Goal: Task Accomplishment & Management: Complete application form

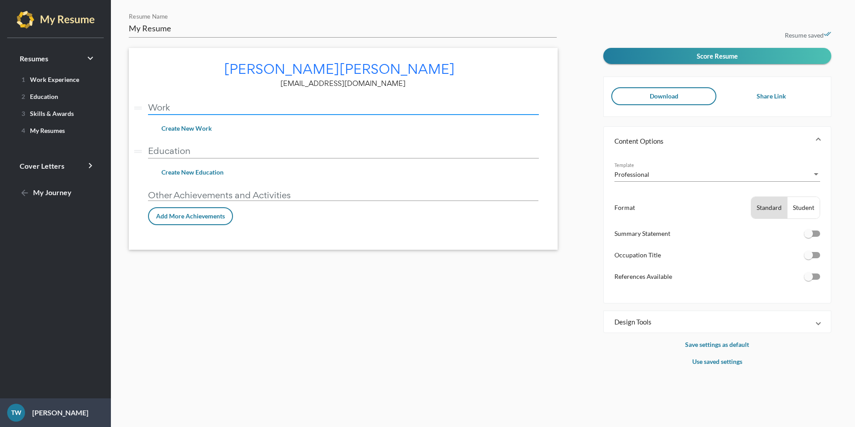
click at [170, 106] on input "Work" at bounding box center [343, 106] width 391 height 9
click at [38, 81] on span "1 Work Experience" at bounding box center [48, 80] width 61 height 8
click at [814, 230] on div at bounding box center [812, 233] width 16 height 6
click at [809, 237] on input "checkbox" at bounding box center [808, 237] width 0 height 0
checkbox input "true"
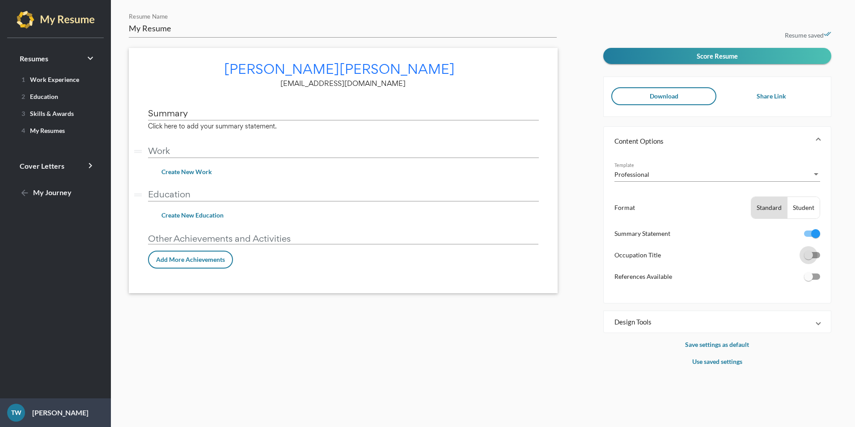
click at [807, 257] on div at bounding box center [808, 255] width 9 height 9
click at [808, 258] on input "checkbox" at bounding box center [808, 258] width 0 height 0
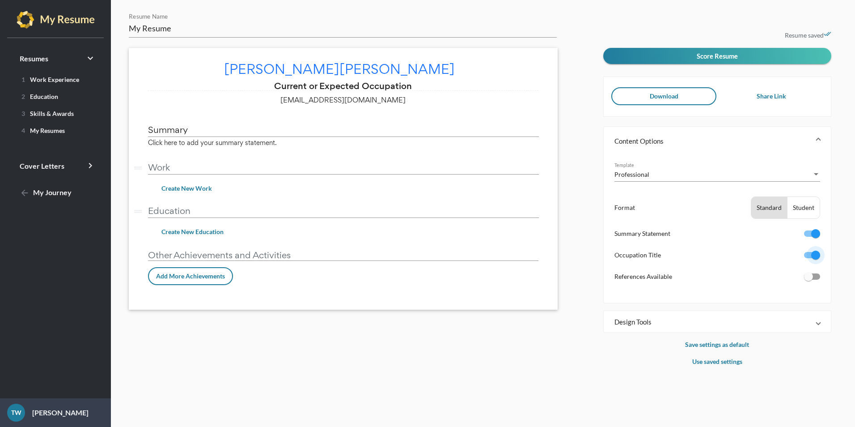
click at [807, 257] on div at bounding box center [812, 255] width 16 height 6
click at [808, 258] on input "checkbox" at bounding box center [808, 258] width 0 height 0
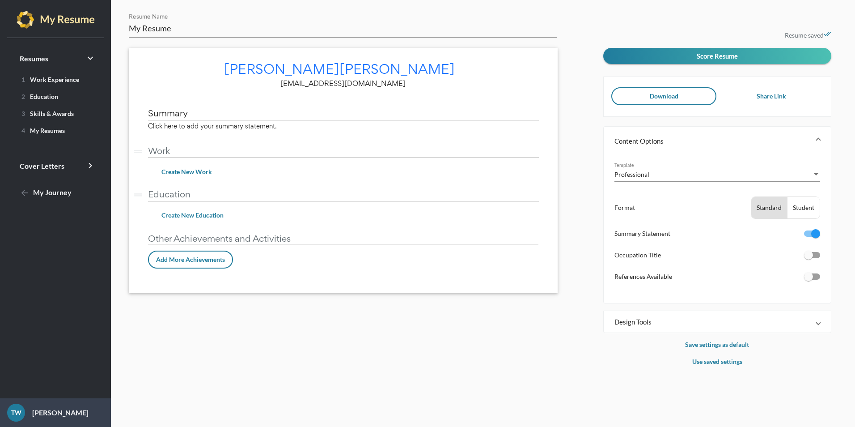
click at [809, 257] on div at bounding box center [808, 255] width 9 height 9
click at [809, 258] on input "checkbox" at bounding box center [808, 258] width 0 height 0
click at [809, 257] on div at bounding box center [808, 255] width 9 height 9
click at [809, 258] on input "checkbox" at bounding box center [808, 258] width 0 height 0
checkbox input "true"
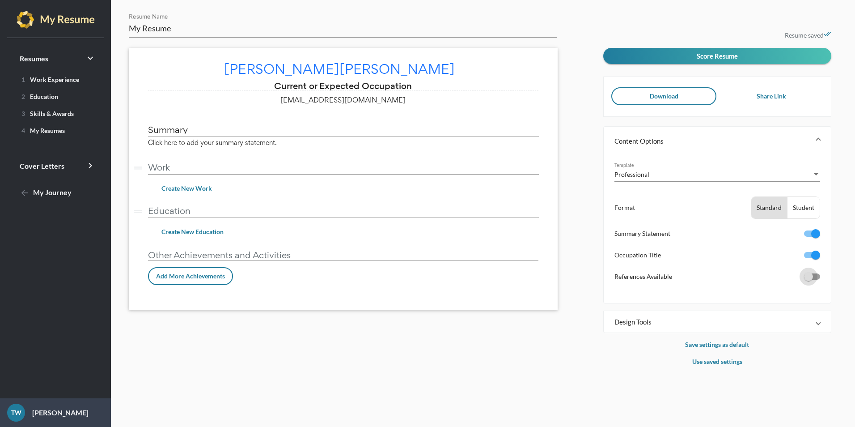
click at [813, 280] on div at bounding box center [808, 276] width 9 height 9
click at [809, 280] on input "checkbox" at bounding box center [808, 280] width 0 height 0
checkbox input "true"
click at [264, 311] on input "References available upon request." at bounding box center [343, 306] width 391 height 9
click at [177, 129] on input "Summary" at bounding box center [343, 129] width 391 height 9
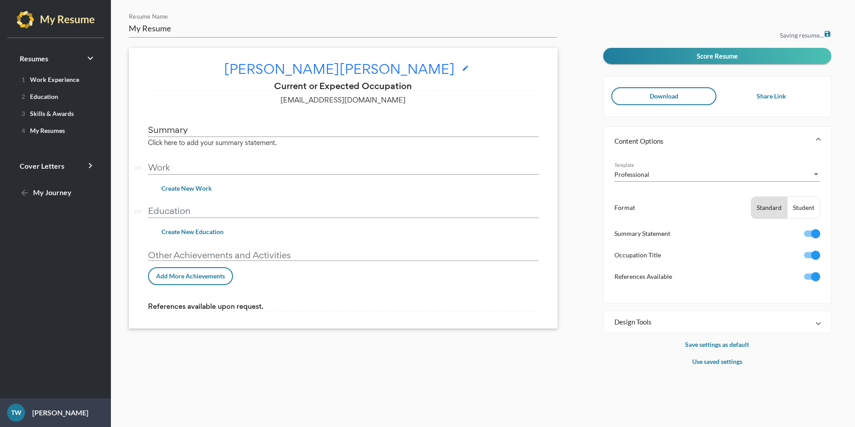
click at [409, 84] on input "Current or Expected Occupation" at bounding box center [343, 85] width 391 height 9
click at [419, 89] on input "Current or Expected Occupation" at bounding box center [343, 85] width 391 height 9
drag, startPoint x: 419, startPoint y: 89, endPoint x: 0, endPoint y: 116, distance: 419.6
click at [0, 116] on html "Resumes keyboard_arrow_right 1 Work Experience 2 Education 3 Skills & Awards 4 …" at bounding box center [427, 213] width 855 height 427
type input "Medical Receptionist"
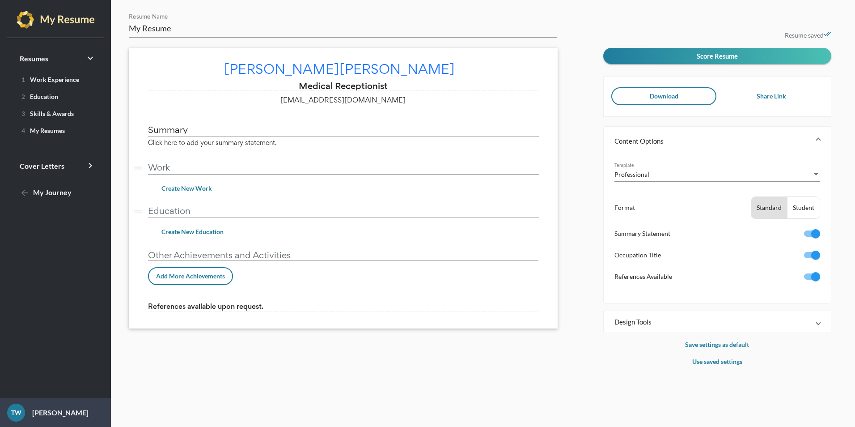
click at [234, 125] on input "Summary" at bounding box center [343, 129] width 391 height 9
type input "S"
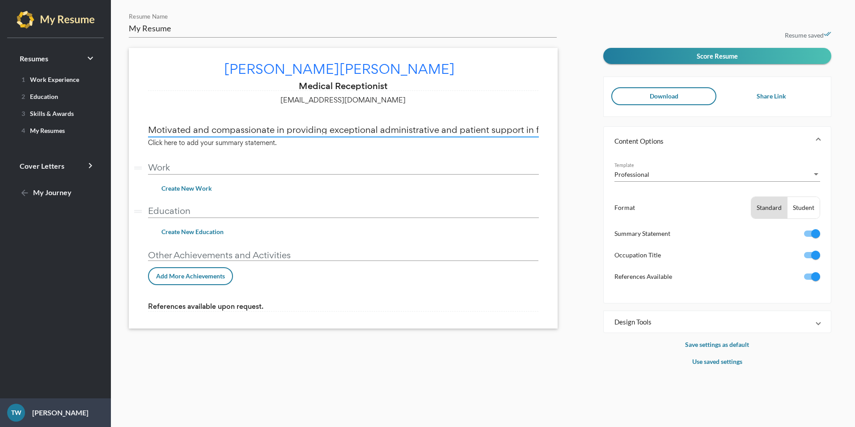
click at [268, 126] on input "Motivated and compassionate in providing exceptional administrative and patient…" at bounding box center [343, 129] width 391 height 9
click at [425, 129] on input "Motivated and compassionate in providing exceptional administrative and patient…" at bounding box center [343, 129] width 391 height 9
drag, startPoint x: 389, startPoint y: 128, endPoint x: 407, endPoint y: 134, distance: 18.3
click at [390, 129] on input "Motivated and compassionate in providing exceptional administrative and patient…" at bounding box center [343, 129] width 391 height 9
click at [515, 133] on input "Motivated and compassionate in providing exceptional administrative and patient…" at bounding box center [343, 129] width 391 height 9
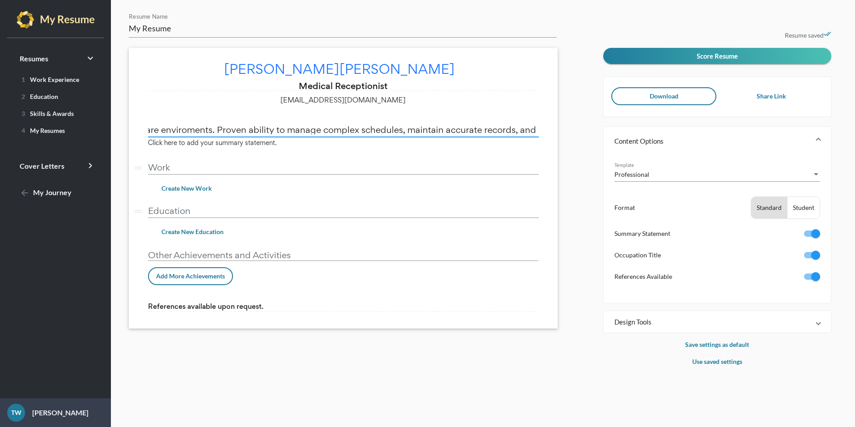
scroll to position [0, 461]
type input "Motivated and compassionate in providing exceptional administrative and patient…"
click at [229, 162] on input "Work" at bounding box center [343, 166] width 391 height 9
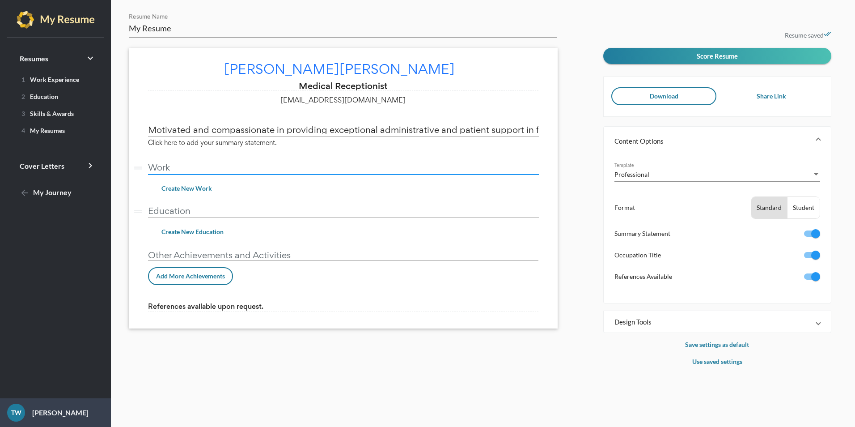
click at [281, 130] on input "Motivated and compassionate in providing exceptional administrative and patient…" at bounding box center [343, 129] width 391 height 9
click at [192, 166] on input "Work" at bounding box center [343, 166] width 391 height 9
type input "W"
click at [141, 168] on icon "drag_handle" at bounding box center [137, 167] width 11 height 11
click at [137, 168] on icon "drag_handle" at bounding box center [137, 167] width 11 height 11
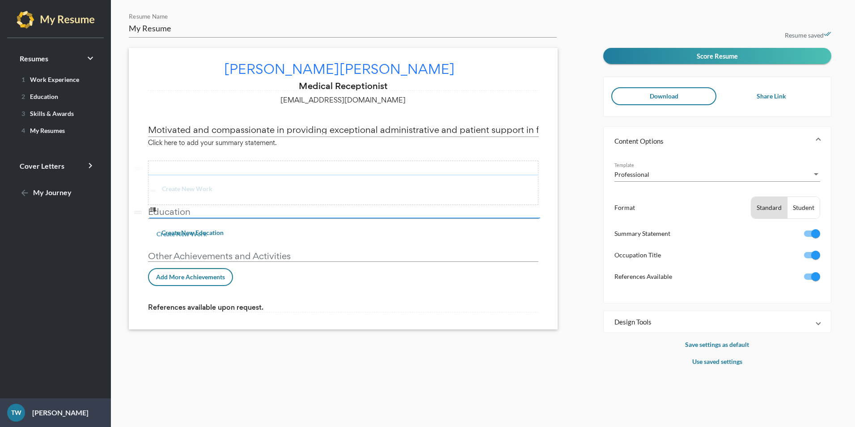
drag, startPoint x: 137, startPoint y: 168, endPoint x: 138, endPoint y: 189, distance: 21.1
click at [138, 189] on div "Tamyra Webb edit Medical Receptionist webbtamyra0@gmail.com Motivated and compa…" at bounding box center [343, 188] width 429 height 281
drag, startPoint x: 140, startPoint y: 167, endPoint x: 140, endPoint y: 187, distance: 19.2
click at [140, 187] on div "Tamyra Webb edit Medical Receptionist webbtamyra0@gmail.com Motivated and compa…" at bounding box center [343, 188] width 429 height 281
click at [187, 187] on span "Create New" at bounding box center [184, 188] width 33 height 8
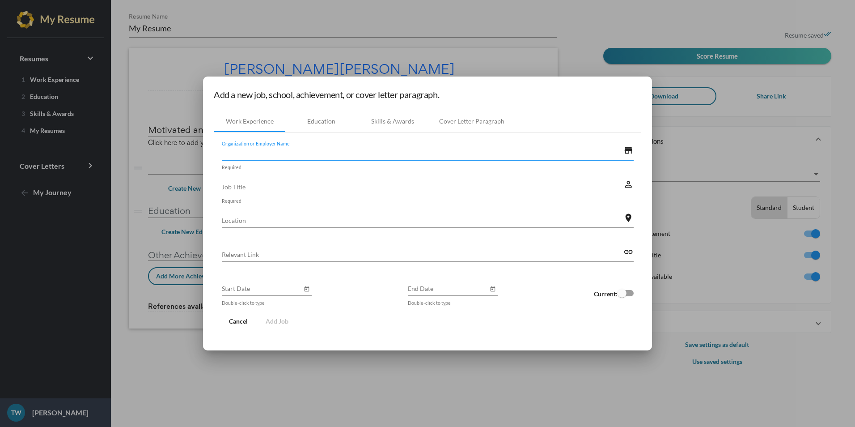
click at [261, 150] on input "Organization or Employer Name" at bounding box center [423, 152] width 402 height 9
type input "[US_STATE] Institute of Urology"
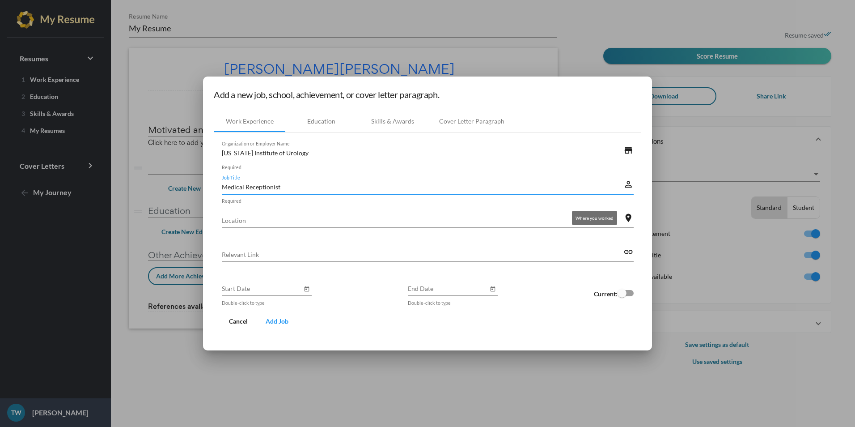
type input "Medical Receptionist"
click at [629, 219] on mat-icon "location_on" at bounding box center [629, 217] width 10 height 11
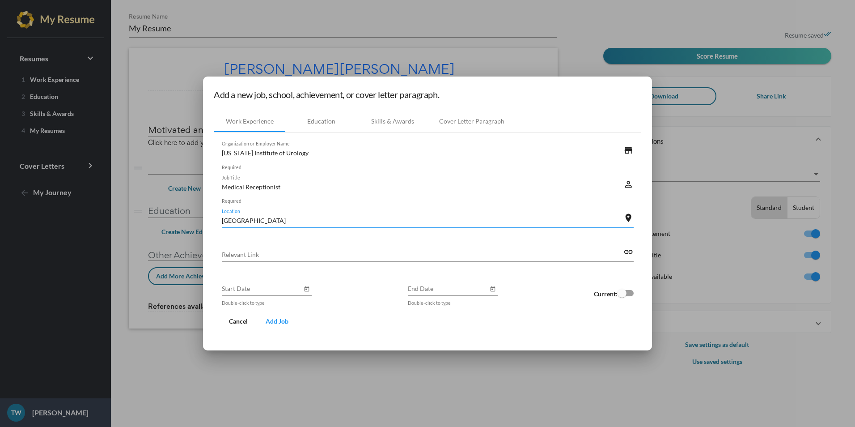
type input "[GEOGRAPHIC_DATA]"
click at [310, 292] on div at bounding box center [306, 288] width 9 height 9
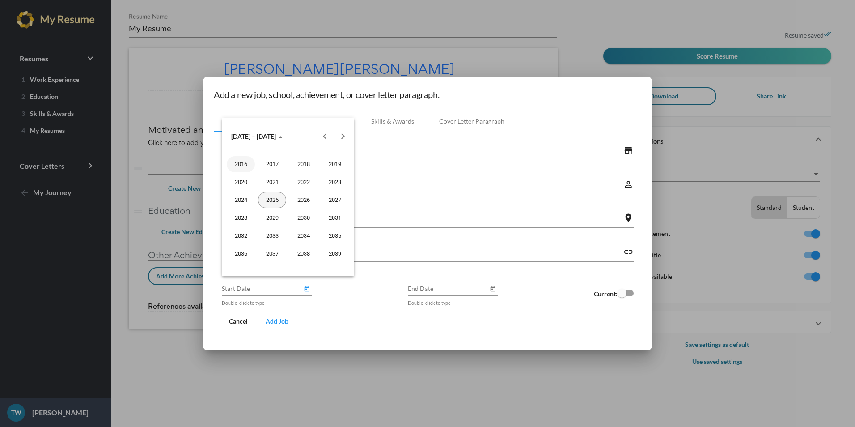
click at [272, 196] on div "2025" at bounding box center [272, 200] width 28 height 16
click at [243, 180] on div "JAN" at bounding box center [241, 182] width 28 height 16
type input "January 2025"
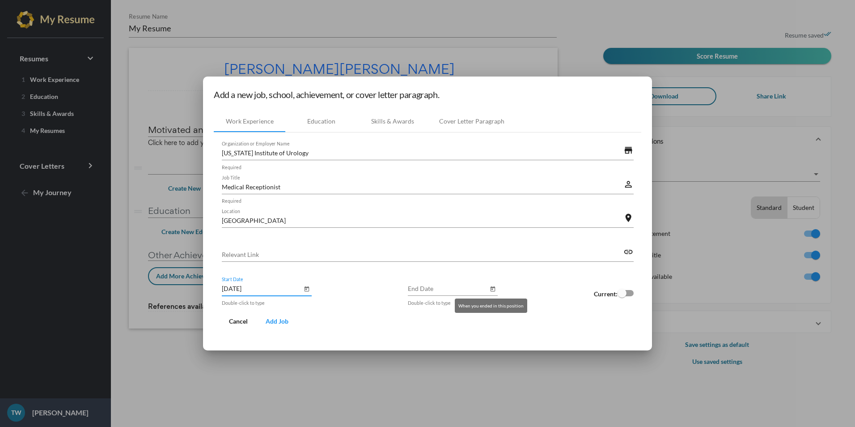
click at [490, 292] on icon "Open calendar" at bounding box center [493, 289] width 6 height 11
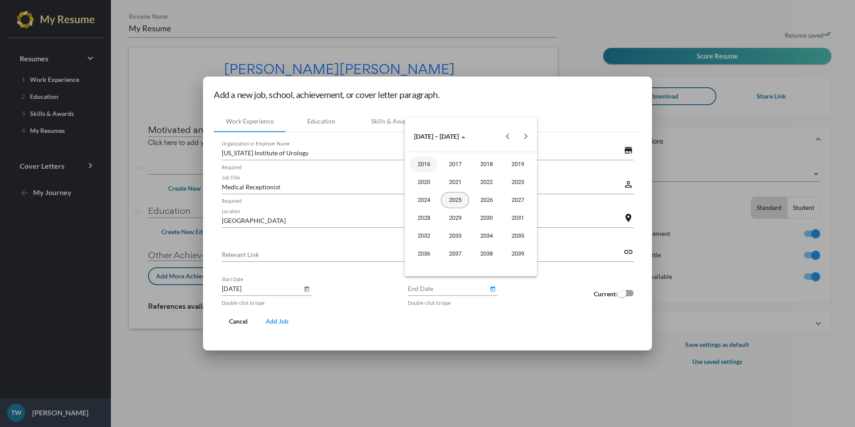
click at [452, 194] on div "2025" at bounding box center [455, 200] width 28 height 16
click at [514, 194] on div "AUG" at bounding box center [518, 200] width 28 height 16
type input "August 2025"
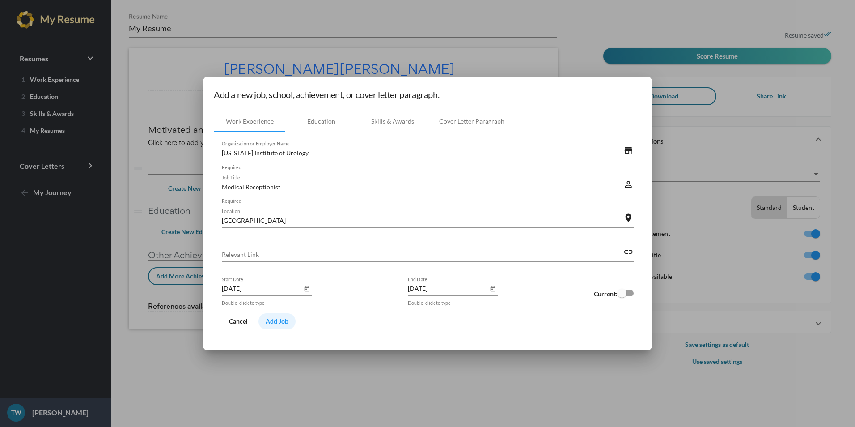
click at [270, 320] on span "Add Job" at bounding box center [277, 321] width 23 height 8
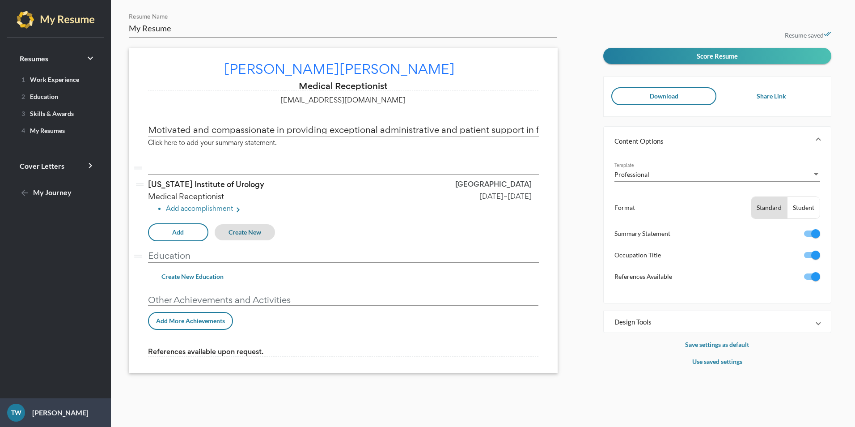
click at [170, 231] on button "Add" at bounding box center [178, 232] width 60 height 18
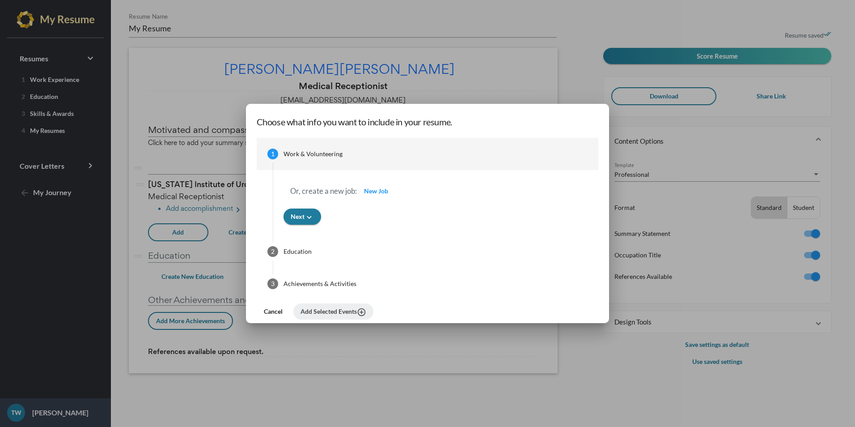
click at [176, 274] on div at bounding box center [427, 213] width 855 height 427
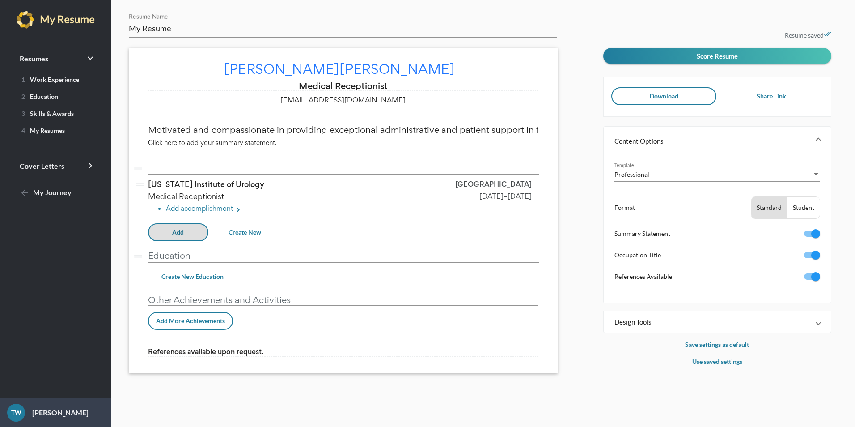
click at [191, 207] on li "Add accomplishment keyboard_arrow_right" at bounding box center [352, 210] width 373 height 12
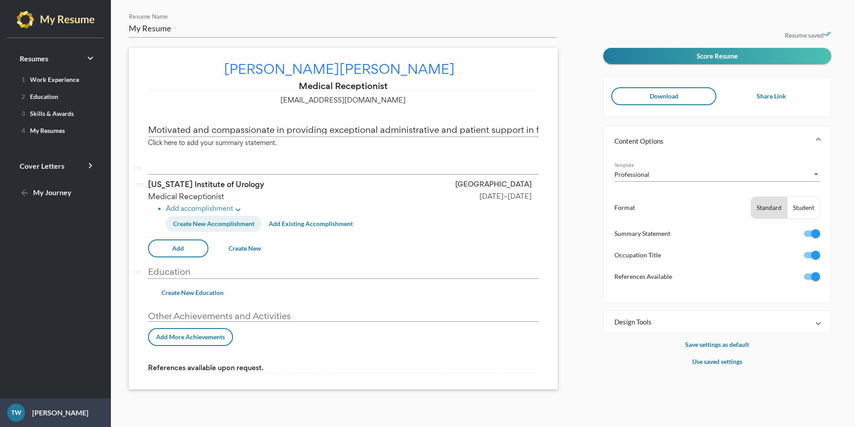
click at [240, 221] on span "Create New Accomplishment" at bounding box center [213, 224] width 81 height 8
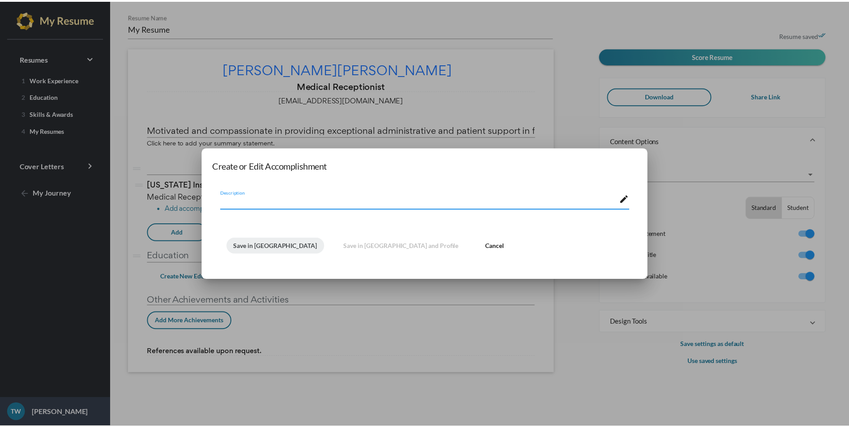
scroll to position [0, 0]
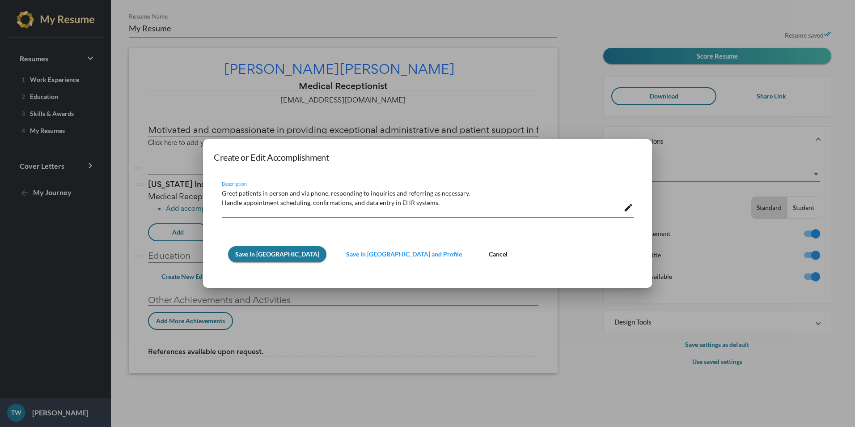
click at [353, 210] on textarea "Greet patients in person and via phone, responding to inquiries and referring a…" at bounding box center [423, 201] width 402 height 28
click at [521, 215] on textarea "Greet patients in person and via phone, responding to inquiries and referring a…" at bounding box center [423, 201] width 402 height 28
type textarea "Greet patients in person and via phone, responding to inquiries and referring a…"
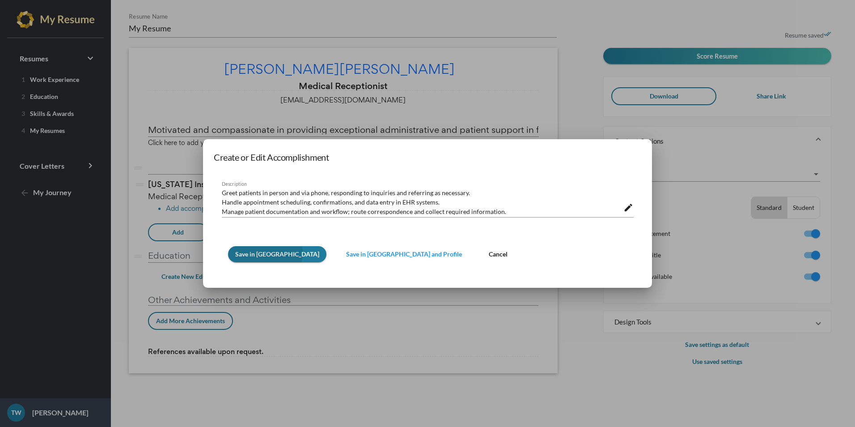
click at [265, 253] on span "Save in Resume" at bounding box center [277, 254] width 84 height 8
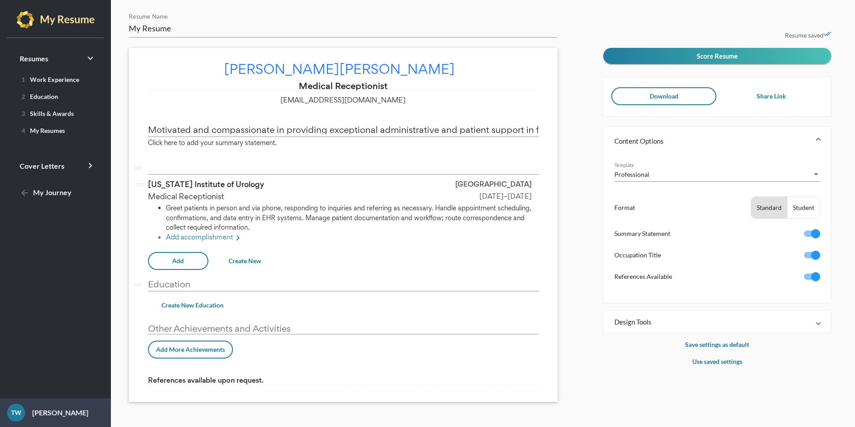
click at [195, 259] on button "Add" at bounding box center [178, 261] width 60 height 18
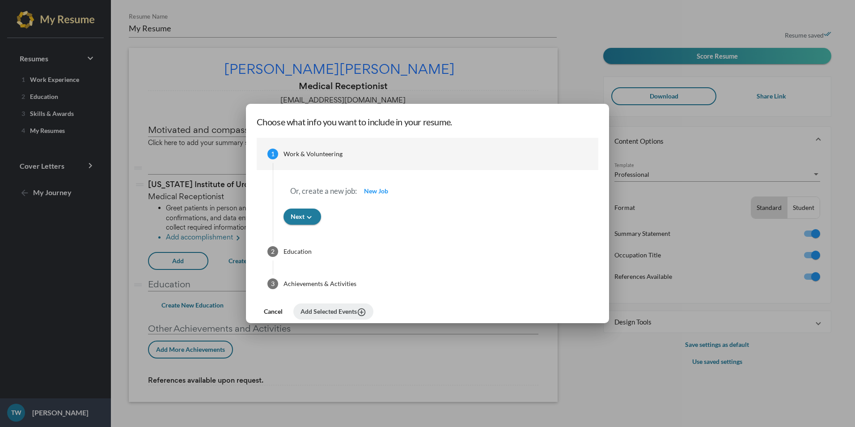
click at [379, 191] on span "New Job" at bounding box center [376, 191] width 24 height 8
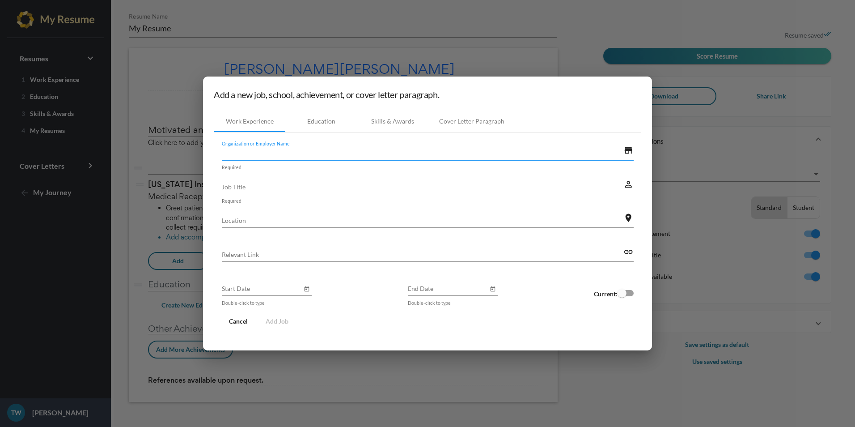
click at [289, 156] on input "Organization or Employer Name" at bounding box center [423, 152] width 402 height 9
type input "Synergy Rehab"
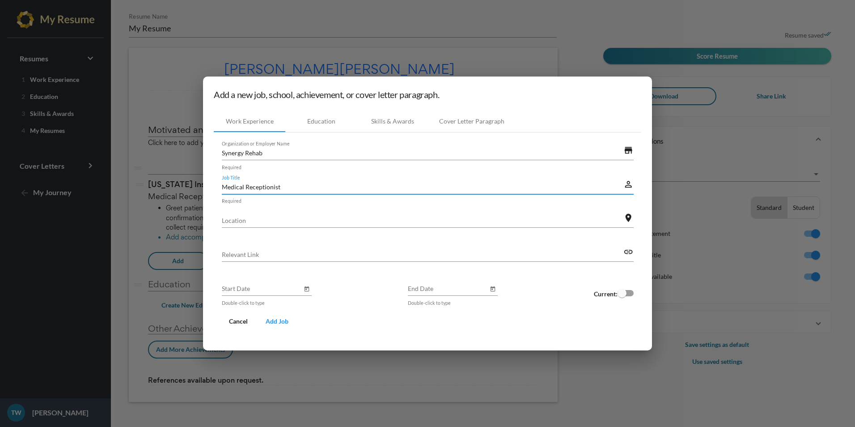
type input "Medical Receptionist"
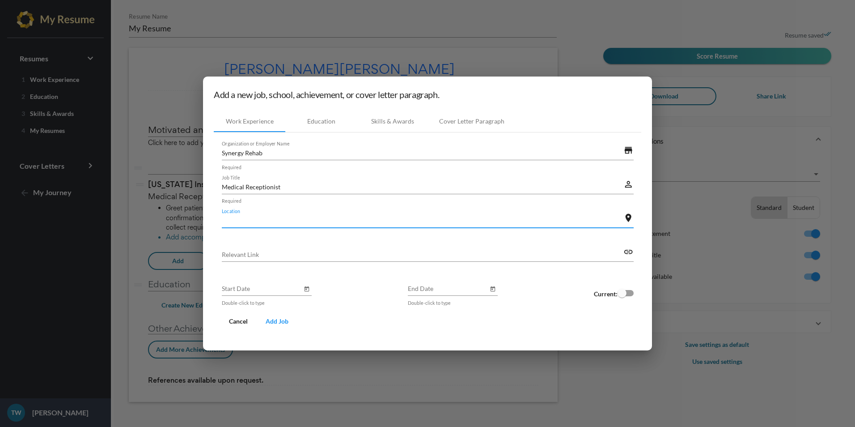
click at [242, 219] on input "Location" at bounding box center [423, 220] width 402 height 9
type input "Southfield"
click at [303, 289] on button "Open calendar" at bounding box center [306, 288] width 9 height 9
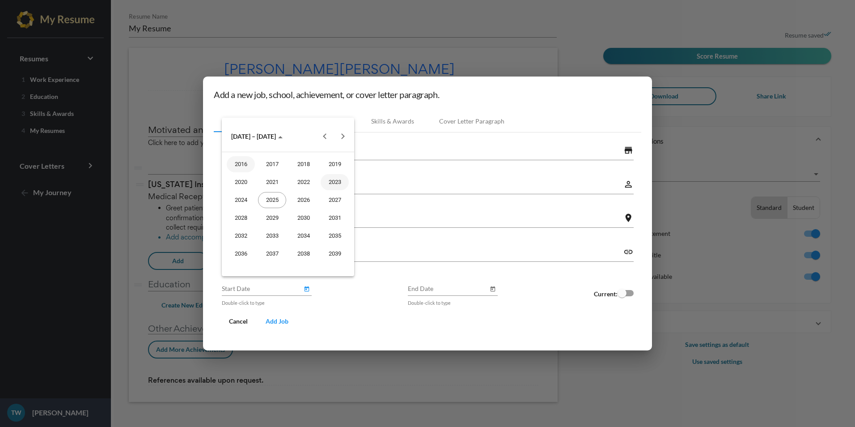
click at [331, 189] on div "2023" at bounding box center [335, 182] width 28 height 16
click at [275, 198] on div "JUN" at bounding box center [272, 200] width 28 height 16
type input "June 2023"
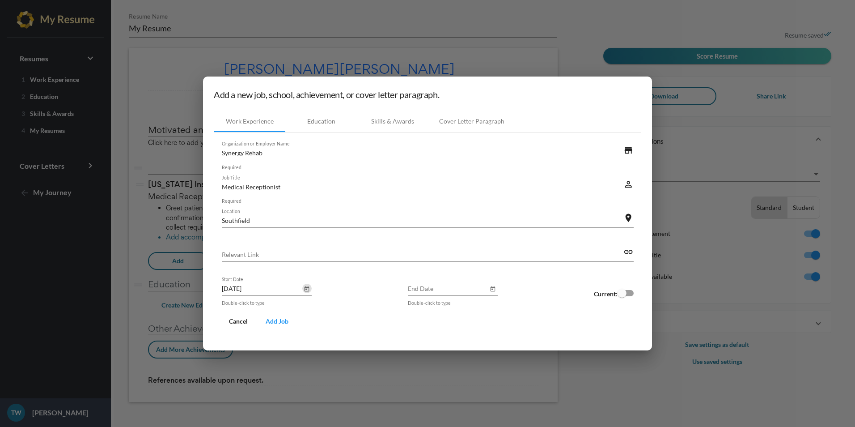
click at [495, 287] on div "June 2023 Start Date Double-click to type End Date Double-click to type Current:" at bounding box center [428, 293] width 412 height 34
click at [492, 287] on icon "Open calendar" at bounding box center [493, 289] width 6 height 11
click at [432, 199] on div "2024" at bounding box center [424, 200] width 28 height 16
click at [510, 220] on div "DEC" at bounding box center [518, 218] width 28 height 16
type input "December 2024"
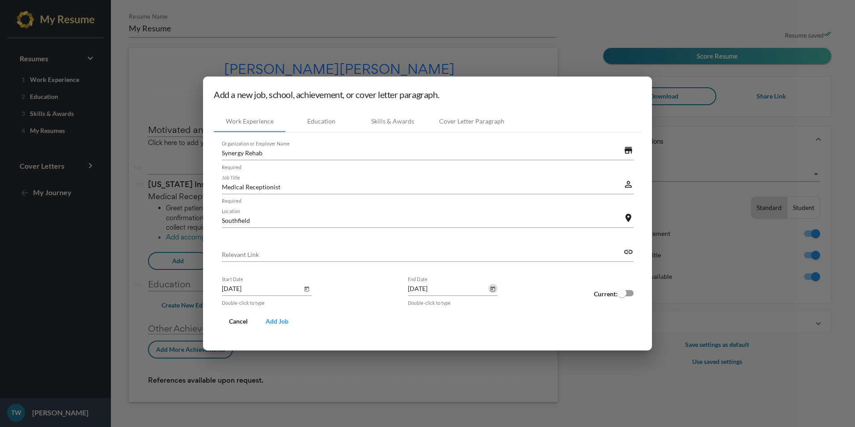
click at [282, 320] on span "Add Job" at bounding box center [277, 321] width 23 height 8
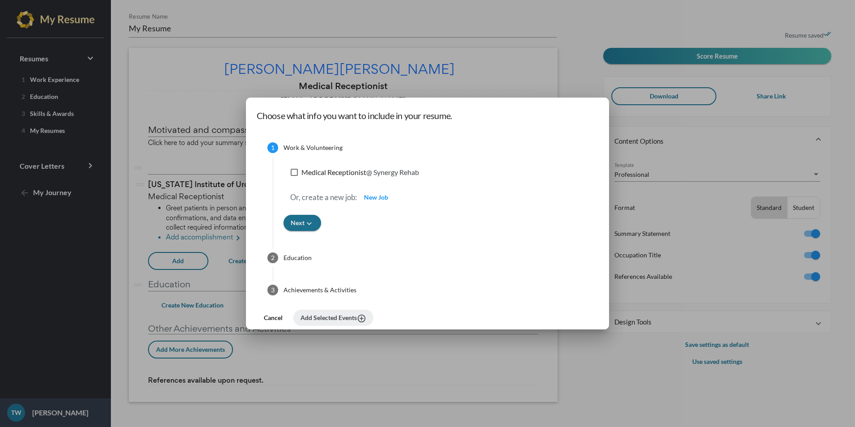
click at [296, 225] on span "Next keyboard_arrow_down" at bounding box center [302, 223] width 23 height 8
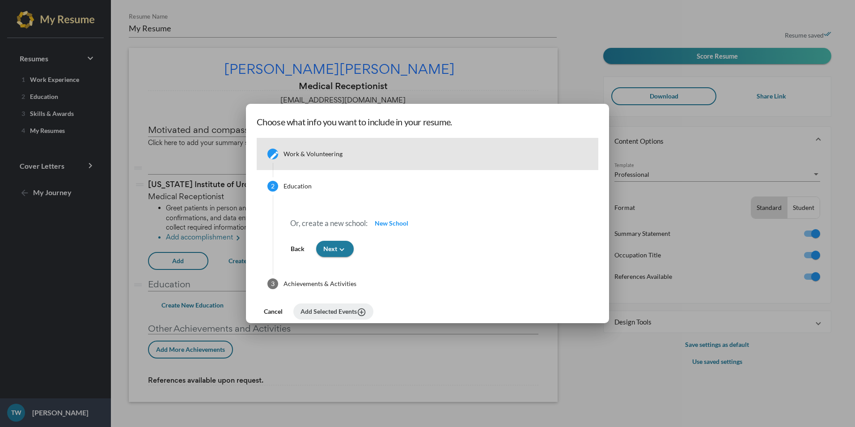
click at [271, 152] on mat-icon "create" at bounding box center [272, 153] width 7 height 7
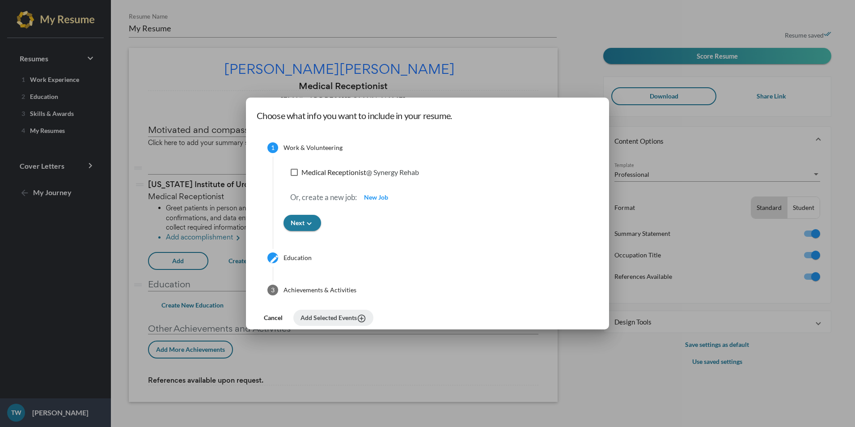
click at [378, 164] on div "Medical Receptionist @ Synergy Rehab" at bounding box center [436, 173] width 305 height 21
click at [205, 273] on div at bounding box center [427, 213] width 855 height 427
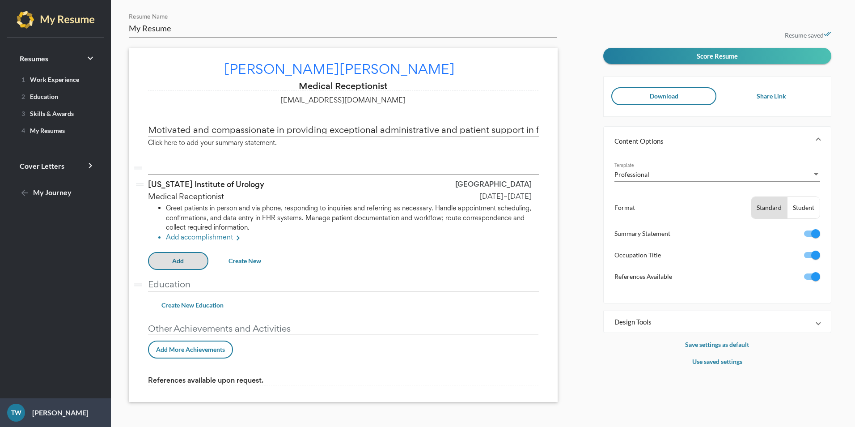
click at [242, 257] on span "Create New" at bounding box center [245, 261] width 33 height 8
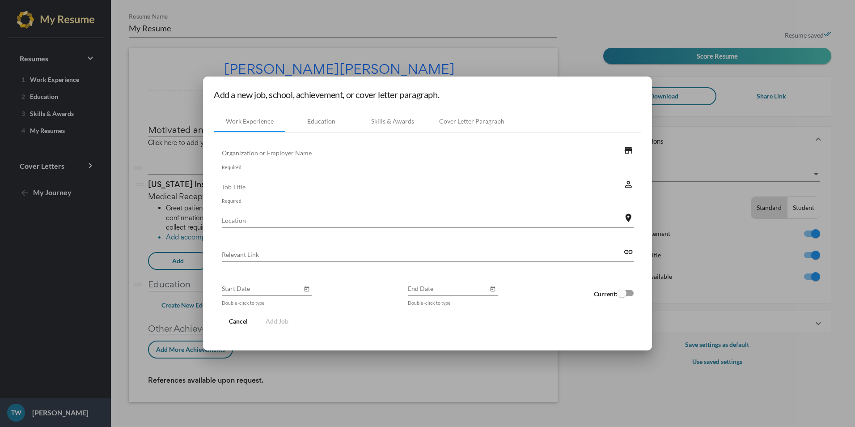
click at [405, 144] on div "Organization or Employer Name" at bounding box center [423, 150] width 402 height 20
click at [240, 324] on span "Cancel" at bounding box center [238, 321] width 19 height 8
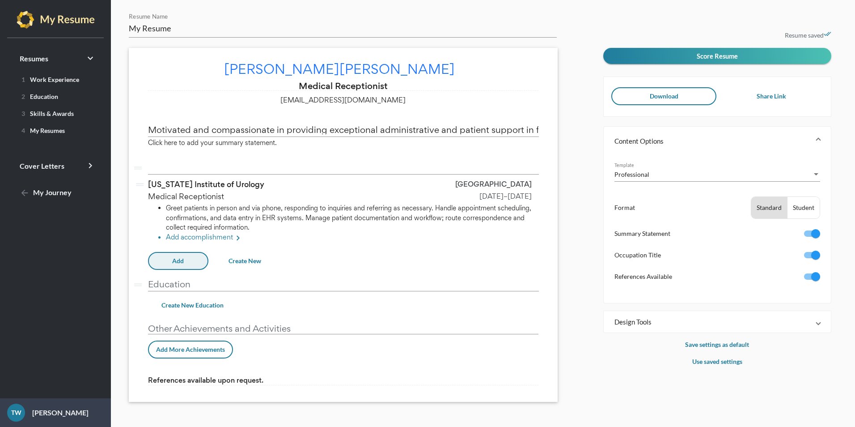
click at [161, 259] on button "Add" at bounding box center [178, 261] width 60 height 18
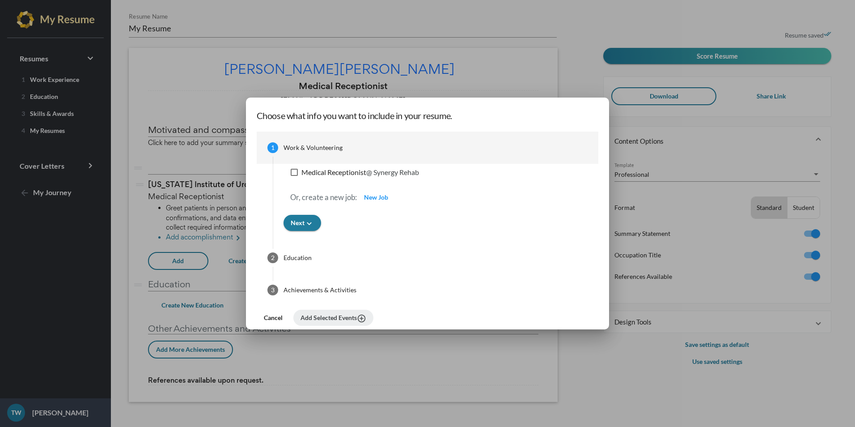
click at [297, 170] on div at bounding box center [294, 172] width 7 height 7
click at [294, 176] on input "Medical Receptionist @ Synergy Rehab" at bounding box center [294, 176] width 0 height 0
checkbox input "true"
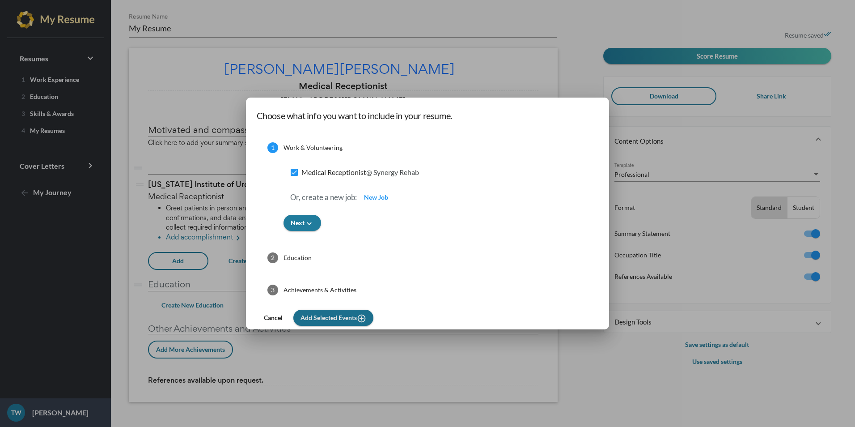
click at [344, 319] on span "Add Selected Events add_circle_outline" at bounding box center [334, 318] width 66 height 8
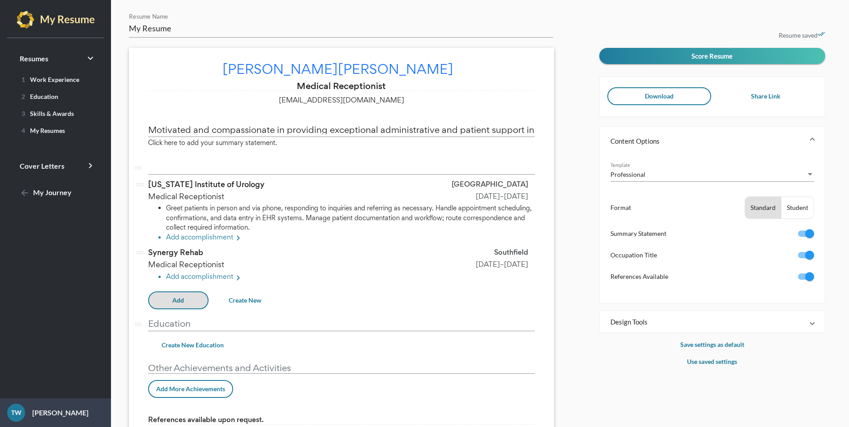
click at [187, 276] on li "Add accomplishment keyboard_arrow_right" at bounding box center [350, 278] width 369 height 12
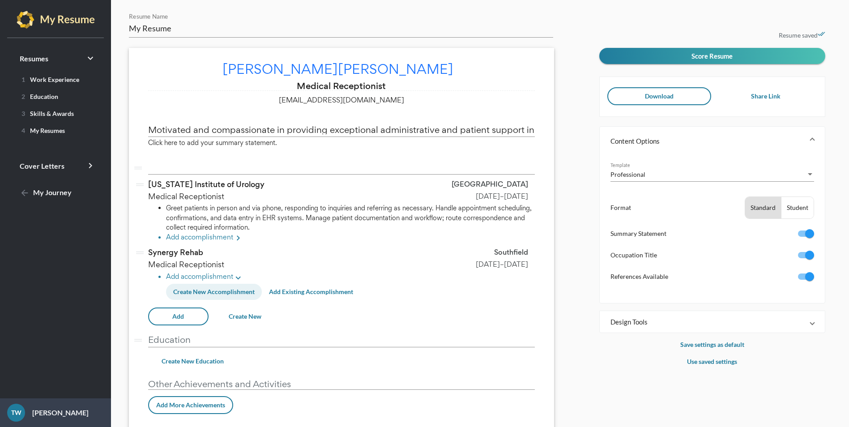
click at [223, 297] on button "Create New Accomplishment" at bounding box center [214, 292] width 96 height 16
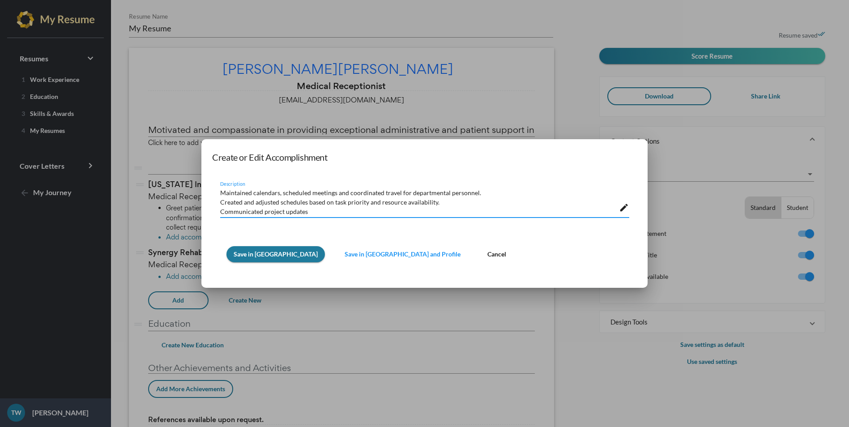
click at [315, 209] on textarea "Maintained calendars, scheduled meetings and coordinated travel for departmenta…" at bounding box center [419, 201] width 399 height 28
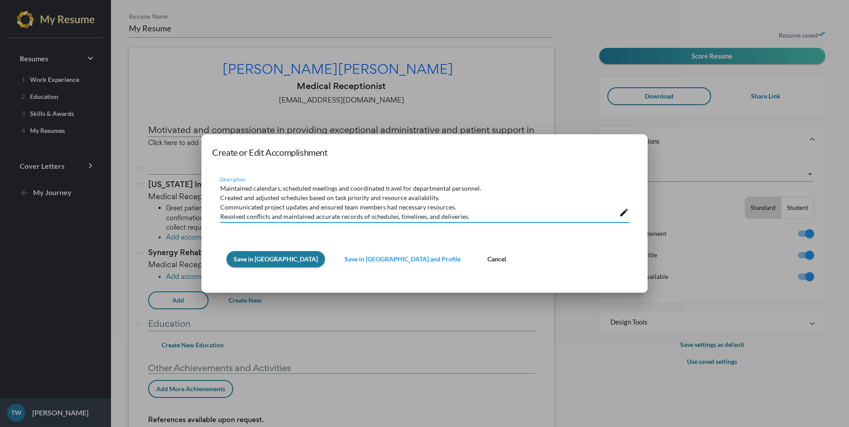
type textarea "Maintained calendars, scheduled meetings and coordinated travel for departmenta…"
click at [242, 256] on span "Save in Resume" at bounding box center [276, 259] width 84 height 8
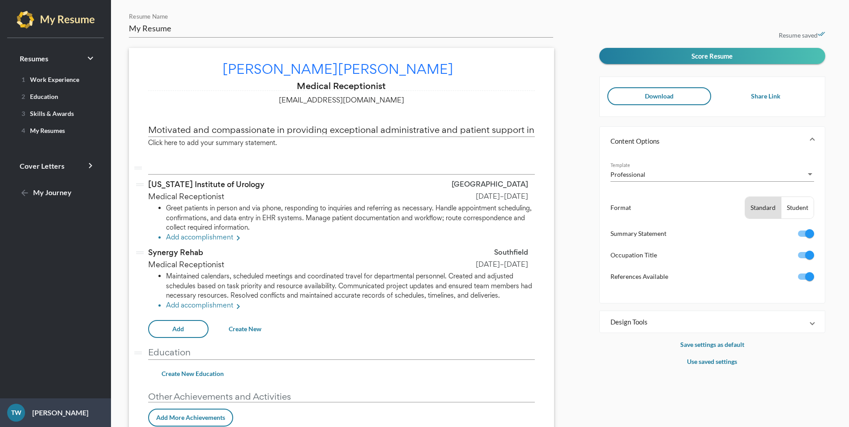
click at [189, 327] on button "Add" at bounding box center [178, 329] width 60 height 18
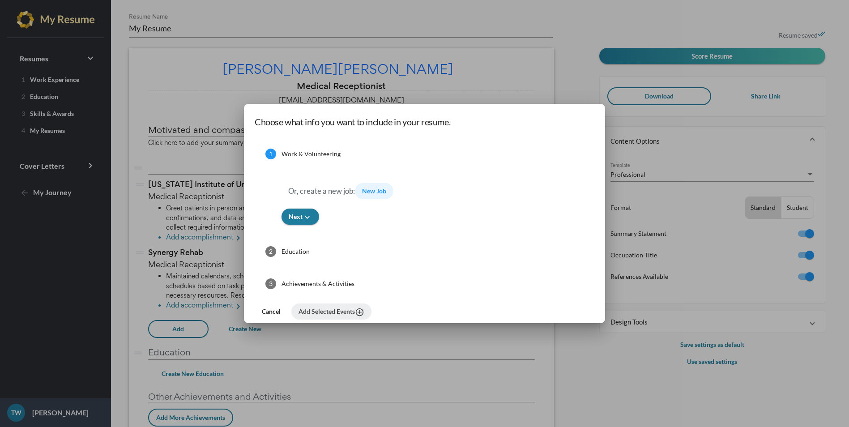
click at [378, 191] on span "New Job" at bounding box center [374, 191] width 24 height 8
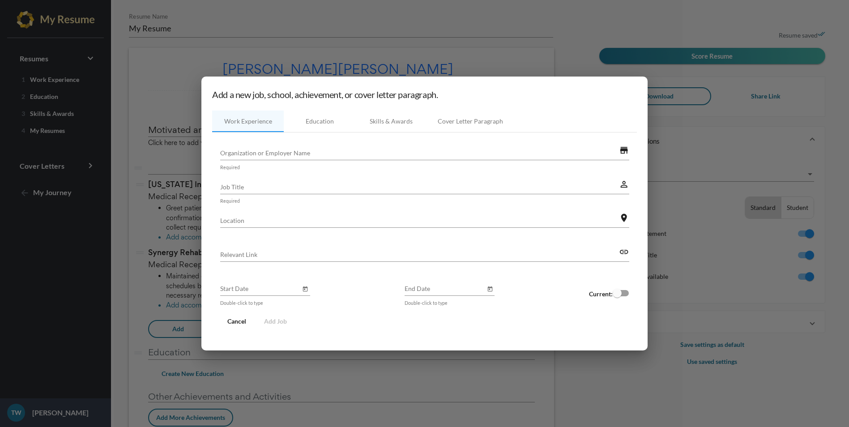
click at [262, 149] on input "Organization or Employer Name" at bounding box center [419, 152] width 399 height 9
type input "Neu Urgent Care / [GEOGRAPHIC_DATA]"
click at [240, 186] on input "Job Title" at bounding box center [419, 186] width 399 height 9
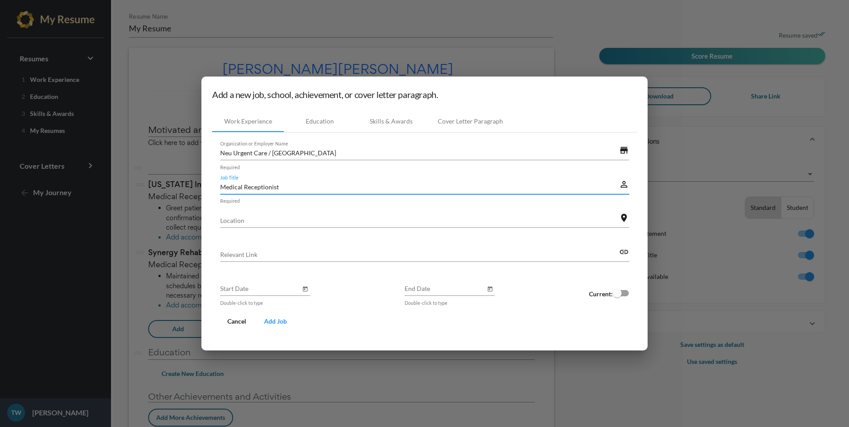
type input "Medical Receptionist"
click at [243, 218] on input "Location" at bounding box center [419, 220] width 399 height 9
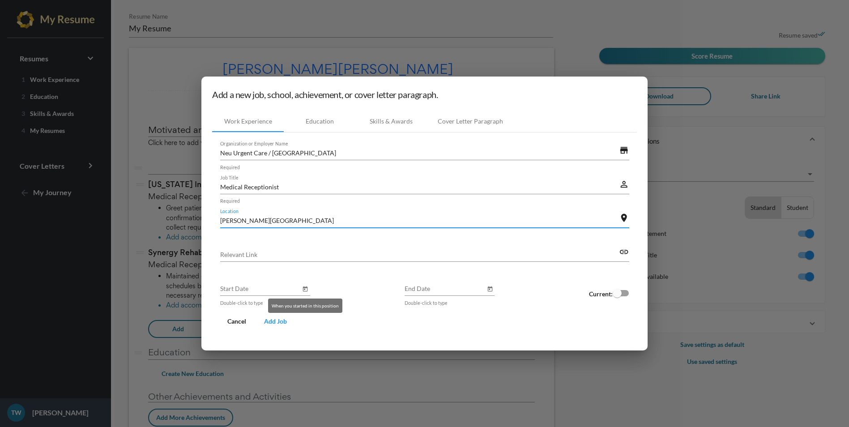
type input "[PERSON_NAME][GEOGRAPHIC_DATA]"
click at [307, 287] on button "Open calendar" at bounding box center [305, 288] width 9 height 9
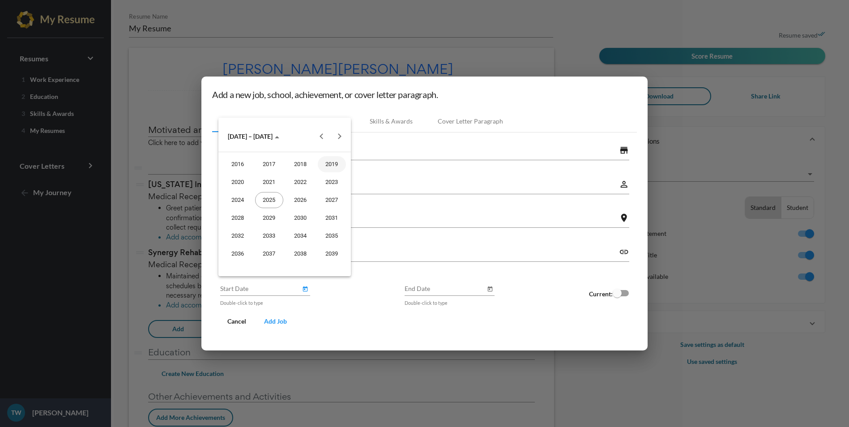
click at [324, 167] on div "2019" at bounding box center [332, 164] width 28 height 16
click at [330, 203] on div "AUG" at bounding box center [332, 200] width 28 height 16
type input "August 2019"
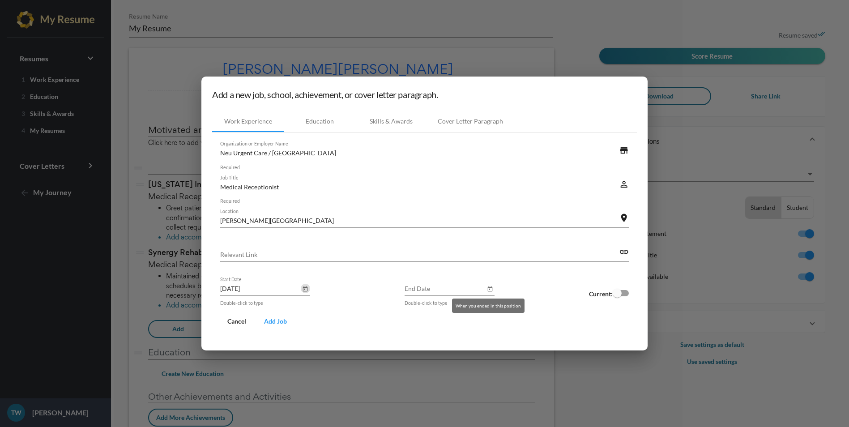
click at [487, 293] on icon "Open calendar" at bounding box center [490, 289] width 6 height 11
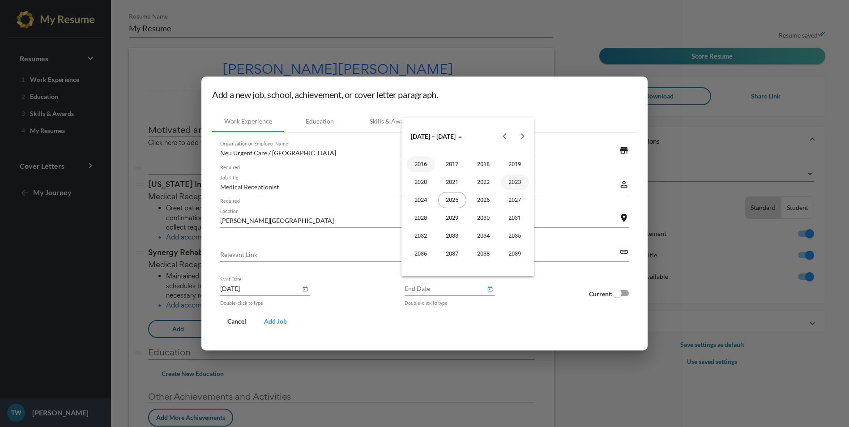
click at [512, 183] on div "2023" at bounding box center [515, 182] width 28 height 16
type input "October 2023"
drag, startPoint x: 488, startPoint y: 99, endPoint x: 559, endPoint y: 103, distance: 70.8
click at [559, 103] on div at bounding box center [424, 213] width 849 height 427
click at [277, 323] on span "Add Job" at bounding box center [275, 321] width 23 height 8
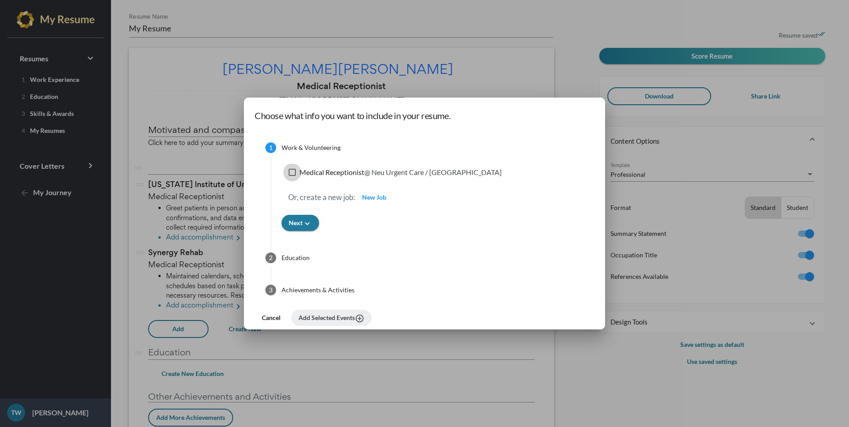
click at [292, 173] on div at bounding box center [292, 172] width 7 height 7
click at [292, 176] on input "Medical Receptionist @ Neu Urgent Care / Neu Hope" at bounding box center [292, 176] width 0 height 0
checkbox input "true"
click at [309, 320] on span "Add Selected Events add_circle_outline" at bounding box center [331, 318] width 66 height 8
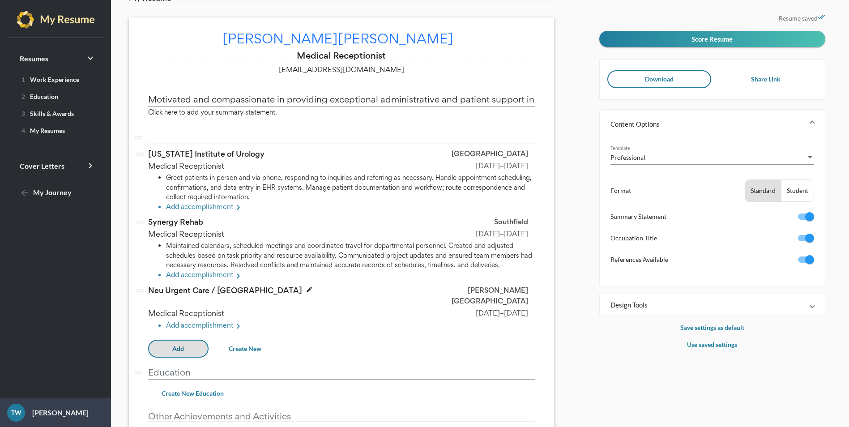
scroll to position [45, 0]
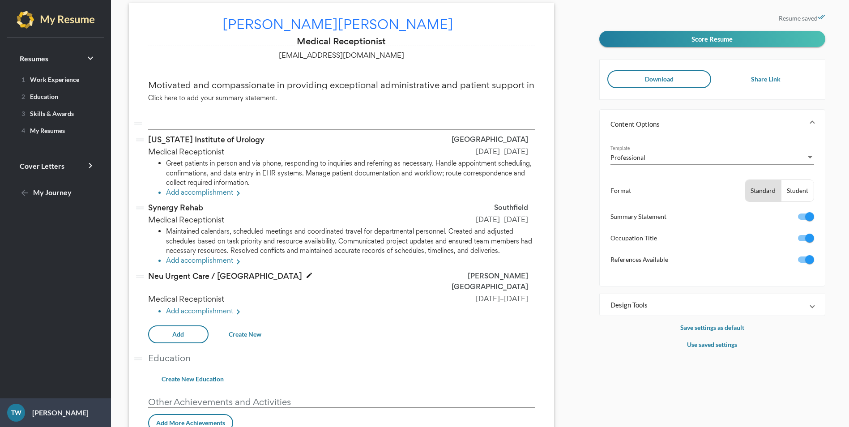
click at [306, 274] on icon "edit" at bounding box center [309, 275] width 7 height 7
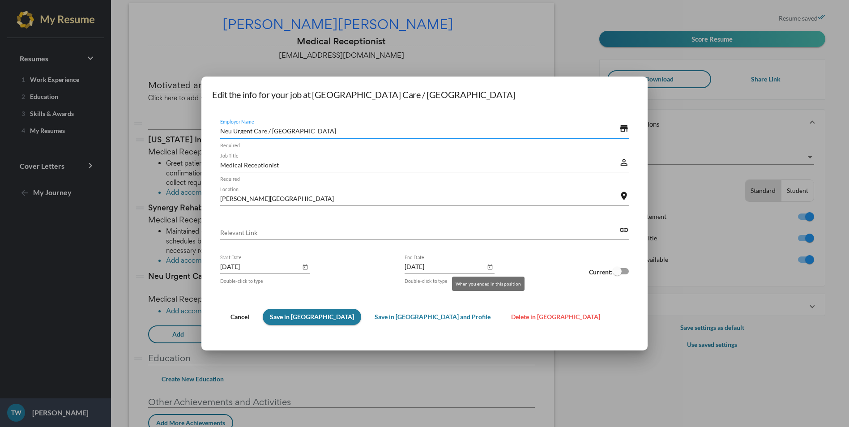
click at [487, 265] on icon "Open calendar" at bounding box center [489, 266] width 5 height 5
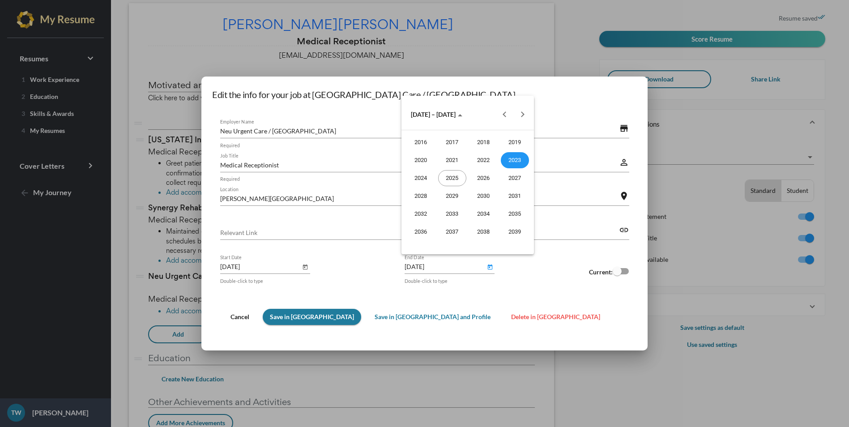
click at [506, 166] on div "2023" at bounding box center [515, 160] width 28 height 16
click at [507, 182] on div "AUG" at bounding box center [515, 178] width 28 height 16
type input "[DATE]"
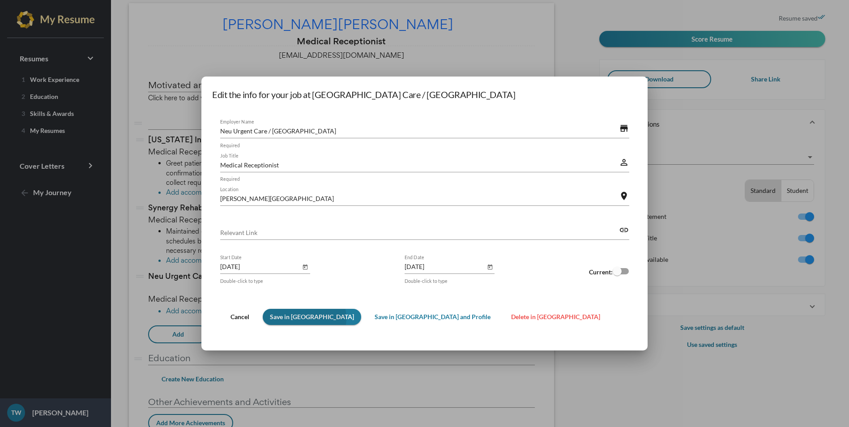
click at [302, 318] on span "Save in Resume" at bounding box center [312, 317] width 84 height 8
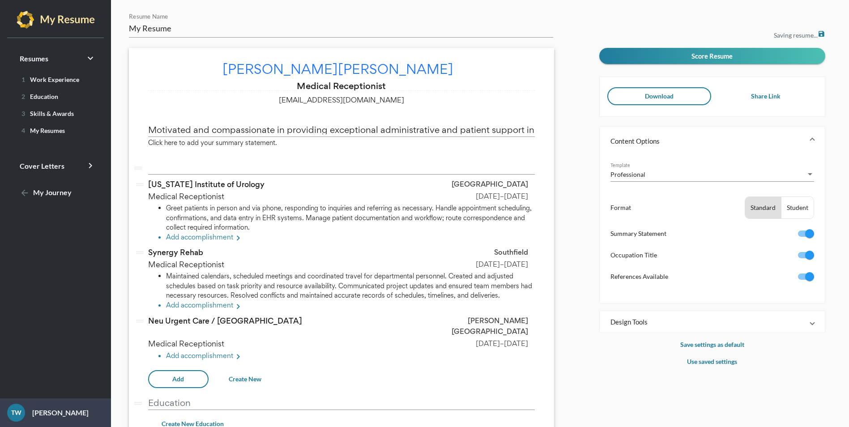
scroll to position [45, 0]
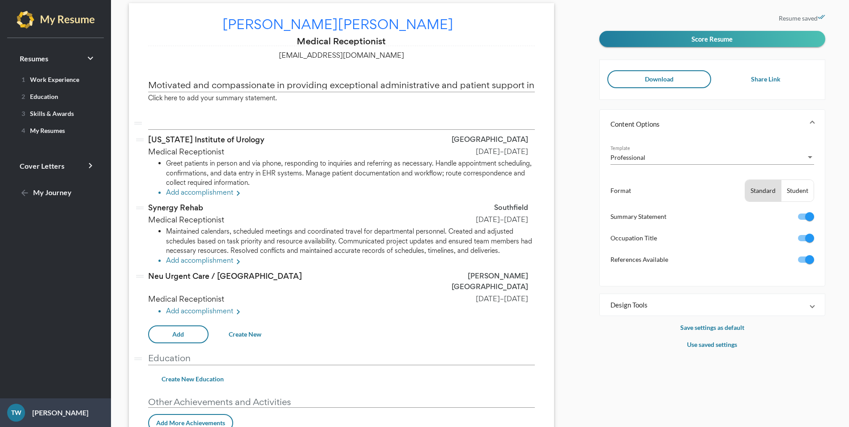
click at [513, 220] on span "[DATE]" at bounding box center [516, 219] width 24 height 9
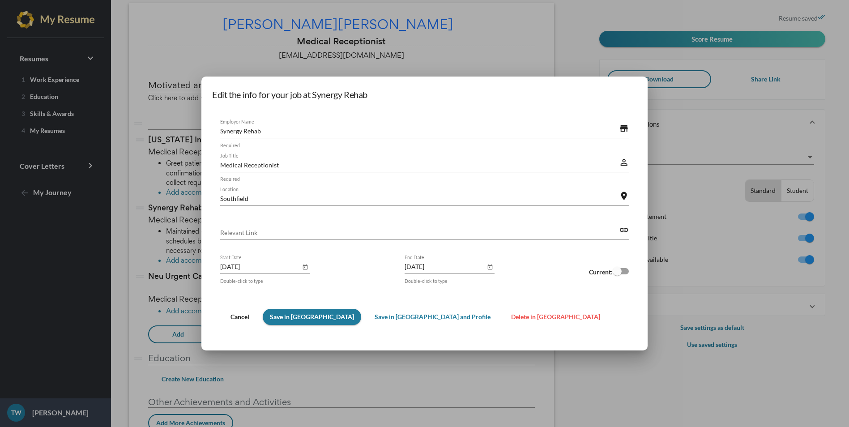
scroll to position [0, 0]
click at [303, 268] on icon "Open calendar" at bounding box center [305, 267] width 6 height 11
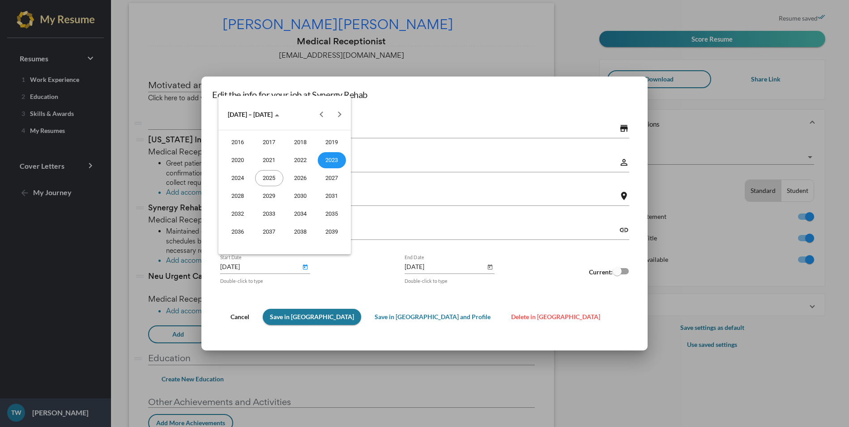
click at [337, 164] on div "2023" at bounding box center [332, 160] width 28 height 16
click at [329, 182] on div "AUG" at bounding box center [332, 178] width 28 height 16
type input "[DATE]"
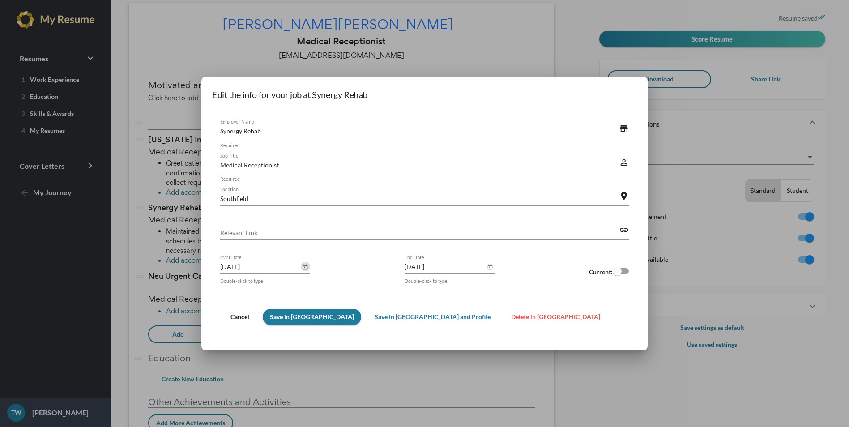
click at [294, 320] on span "Save in Resume" at bounding box center [312, 317] width 84 height 8
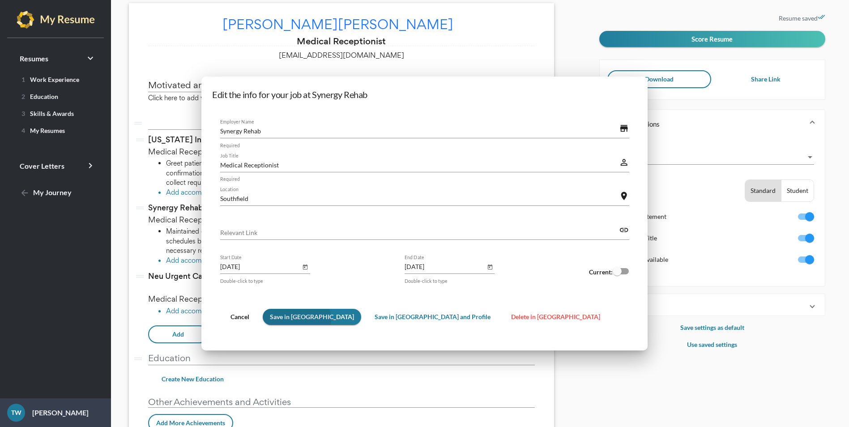
scroll to position [45, 0]
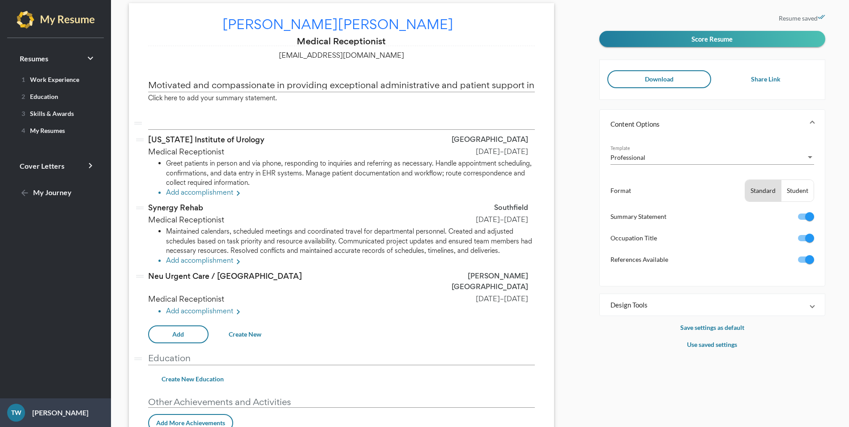
click at [229, 306] on li "Add accomplishment keyboard_arrow_right" at bounding box center [350, 312] width 369 height 12
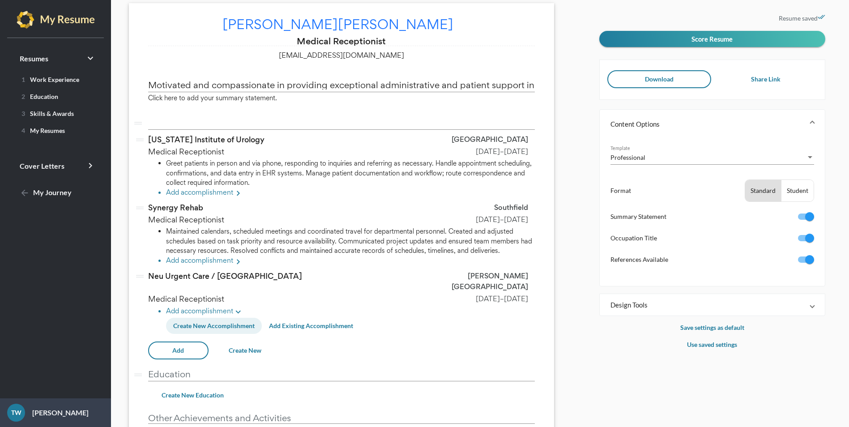
click at [236, 322] on span "Create New Accomplishment" at bounding box center [213, 326] width 81 height 8
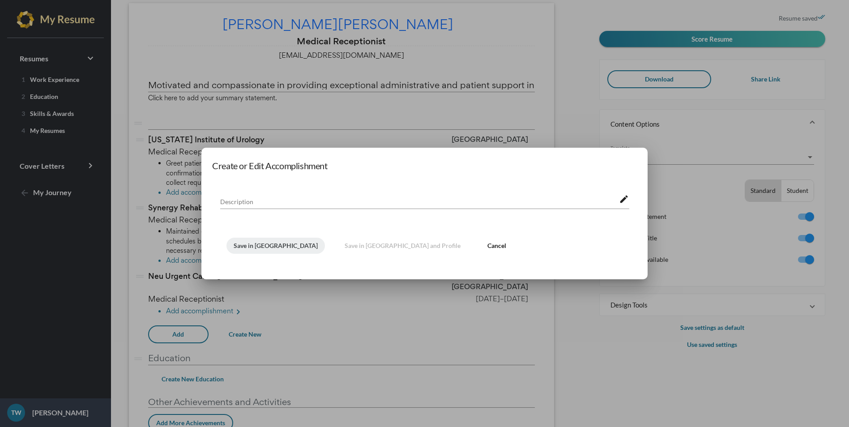
scroll to position [0, 0]
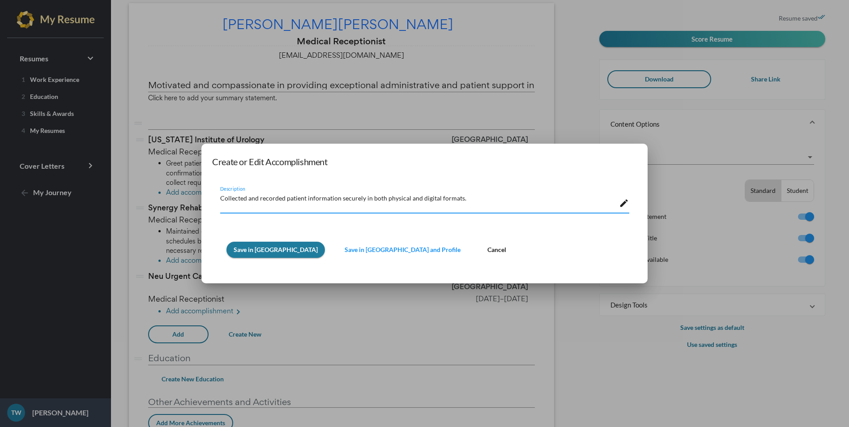
click at [493, 195] on textarea "Collected and recorded patient information securely in both physical and digita…" at bounding box center [419, 201] width 399 height 19
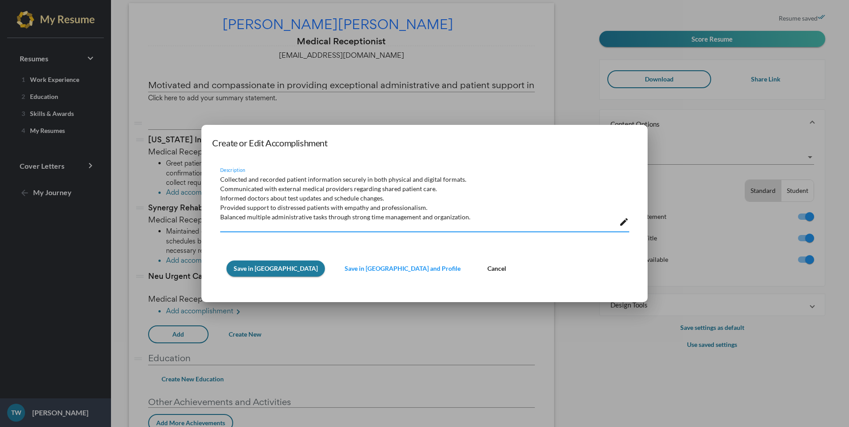
type textarea "Collected and recorded patient information securely in both physical and digita…"
click at [226, 262] on div "Save in Resume Save in Resume and Profile Cancel" at bounding box center [424, 268] width 409 height 33
click at [246, 274] on button "Save in Resume" at bounding box center [275, 268] width 98 height 16
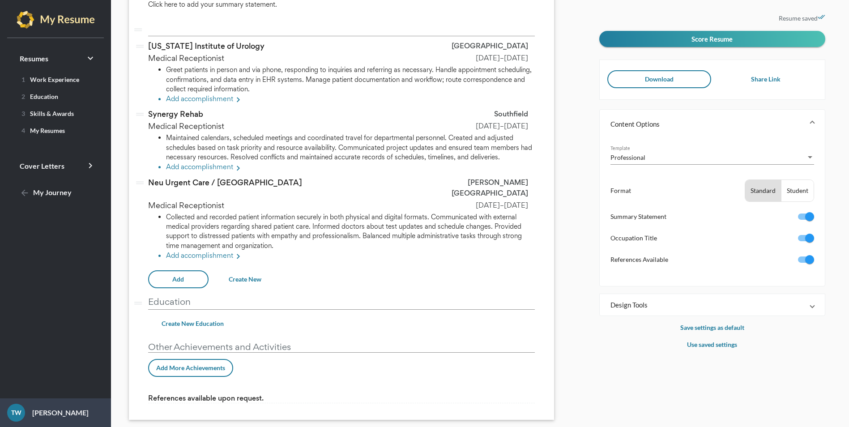
scroll to position [1, 0]
click at [217, 364] on span "Add More Achievements" at bounding box center [190, 368] width 69 height 8
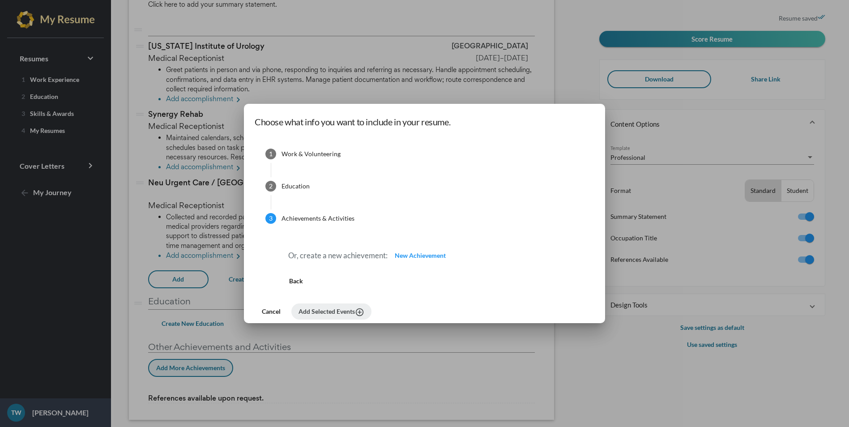
scroll to position [0, 0]
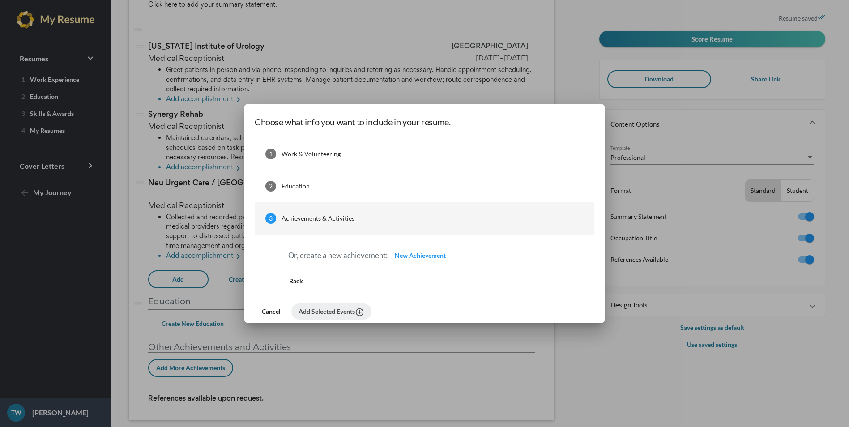
click at [266, 317] on button "Cancel" at bounding box center [271, 311] width 33 height 16
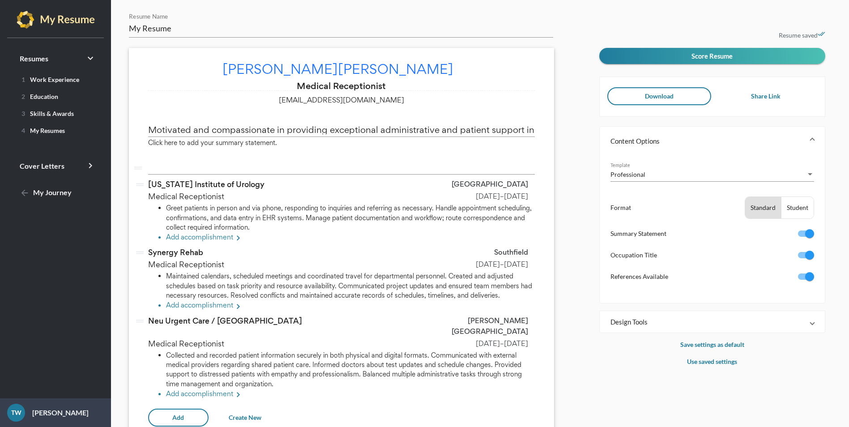
scroll to position [138, 0]
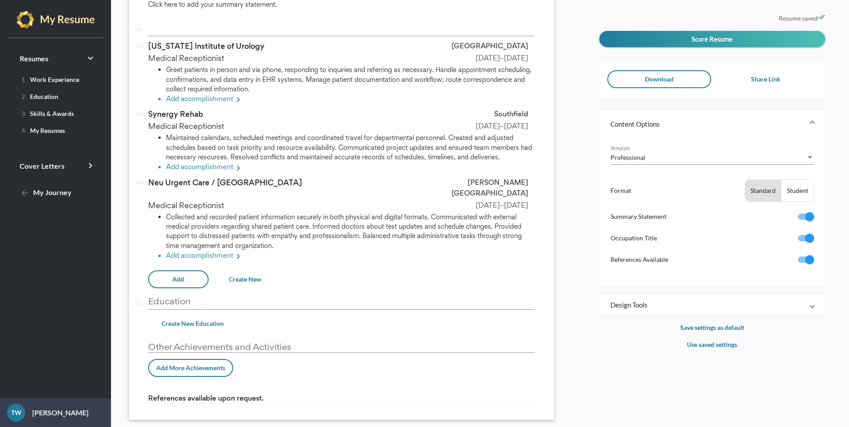
click at [661, 302] on mat-panel-title "Design Tools" at bounding box center [706, 304] width 193 height 9
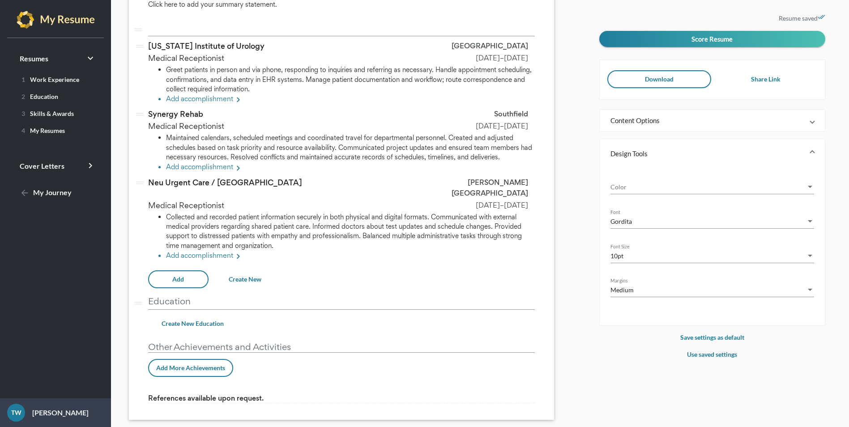
click at [798, 153] on mat-panel-title "Design Tools" at bounding box center [706, 153] width 193 height 9
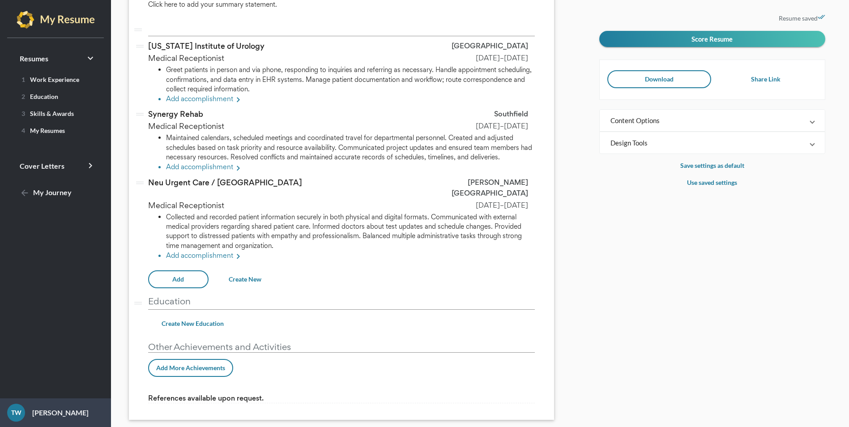
click at [707, 120] on mat-panel-title "Content Options" at bounding box center [706, 120] width 193 height 9
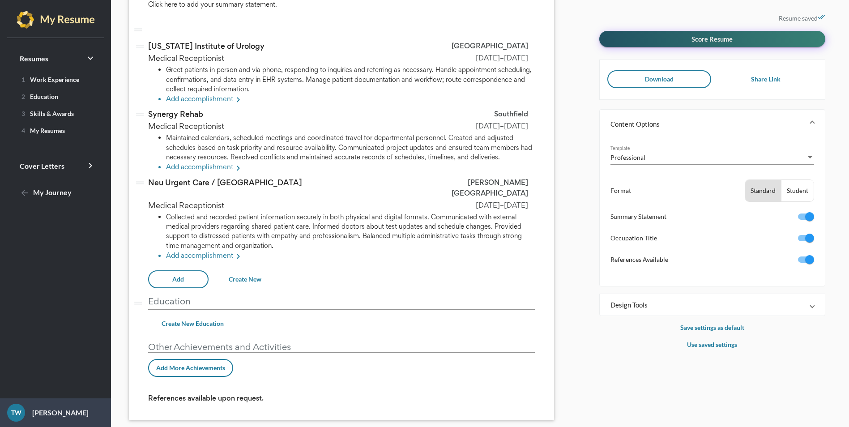
click at [720, 35] on span "Score Resume" at bounding box center [711, 39] width 41 height 8
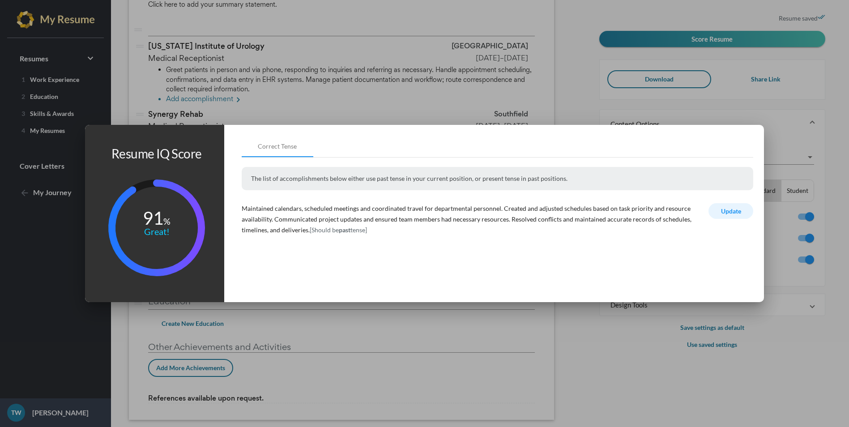
click at [720, 204] on button "Update" at bounding box center [730, 211] width 45 height 16
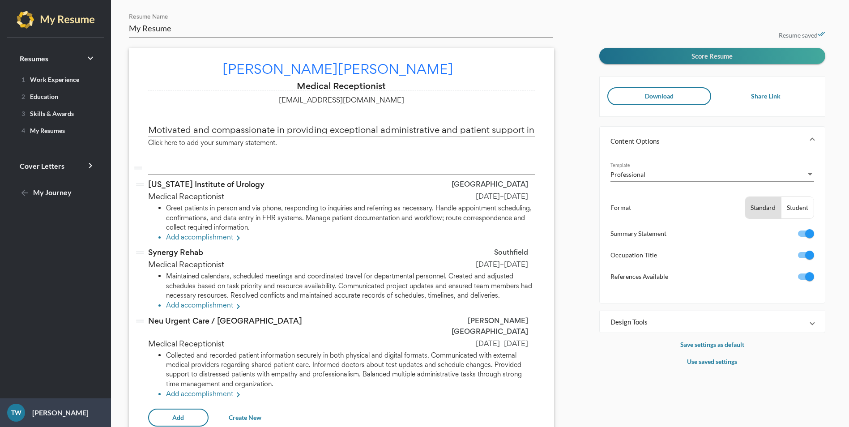
scroll to position [138, 0]
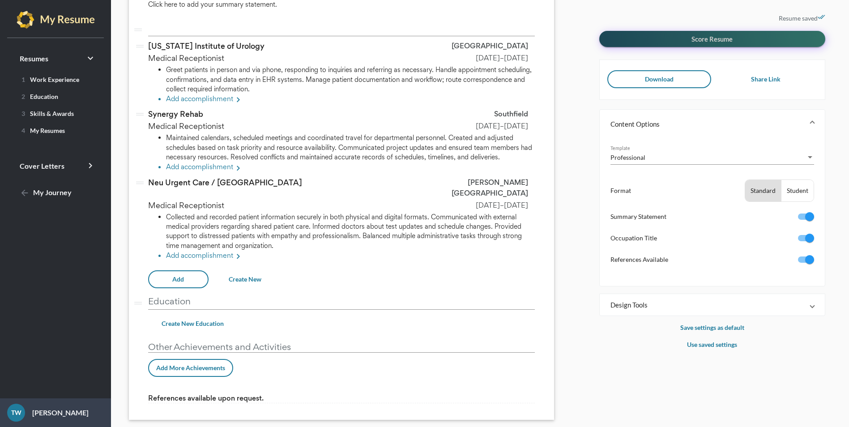
click at [674, 42] on button "Score Resume" at bounding box center [712, 39] width 226 height 16
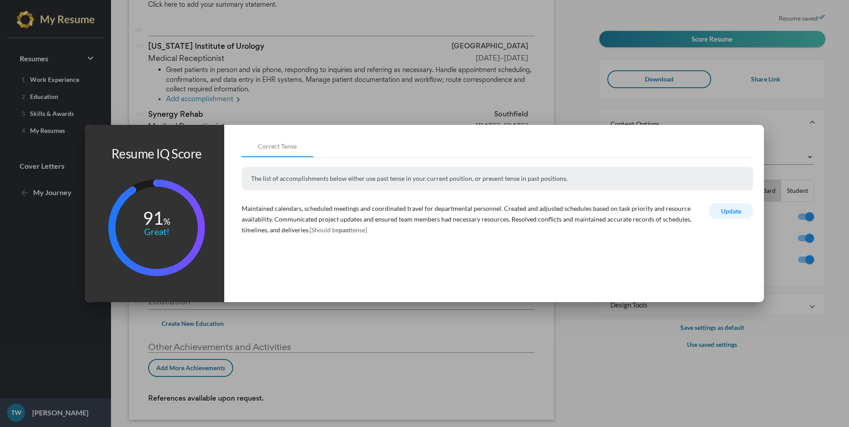
click at [735, 210] on span "Update" at bounding box center [731, 211] width 20 height 8
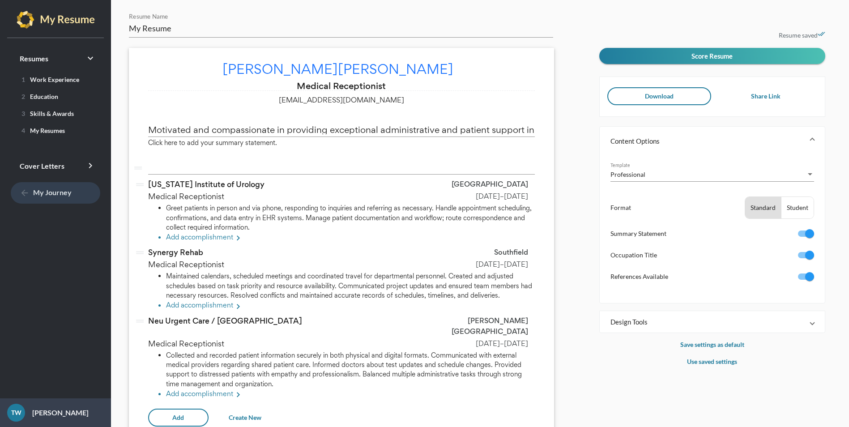
click at [34, 196] on span "arrow_back My Journey" at bounding box center [46, 192] width 52 height 8
click at [70, 168] on link "Cover Letters keyboard_arrow_right" at bounding box center [55, 165] width 89 height 21
click at [69, 184] on link "1 Paragraphs" at bounding box center [55, 186] width 89 height 14
